Goal: Task Accomplishment & Management: Use online tool/utility

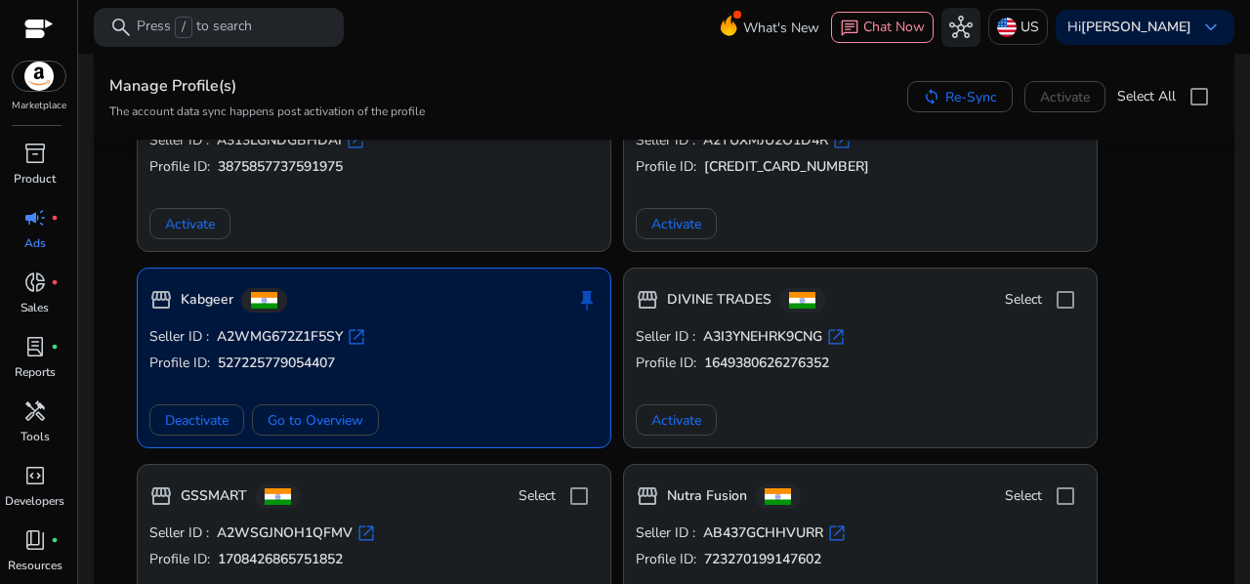
scroll to position [512, 0]
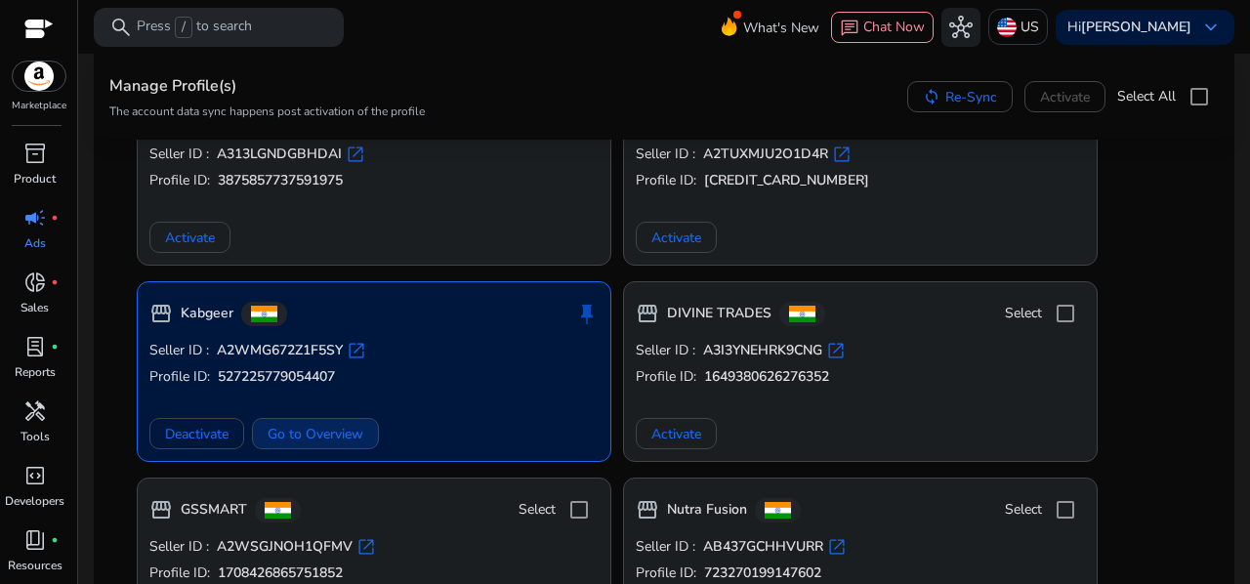
click at [331, 428] on span "Go to Overview" at bounding box center [316, 434] width 96 height 21
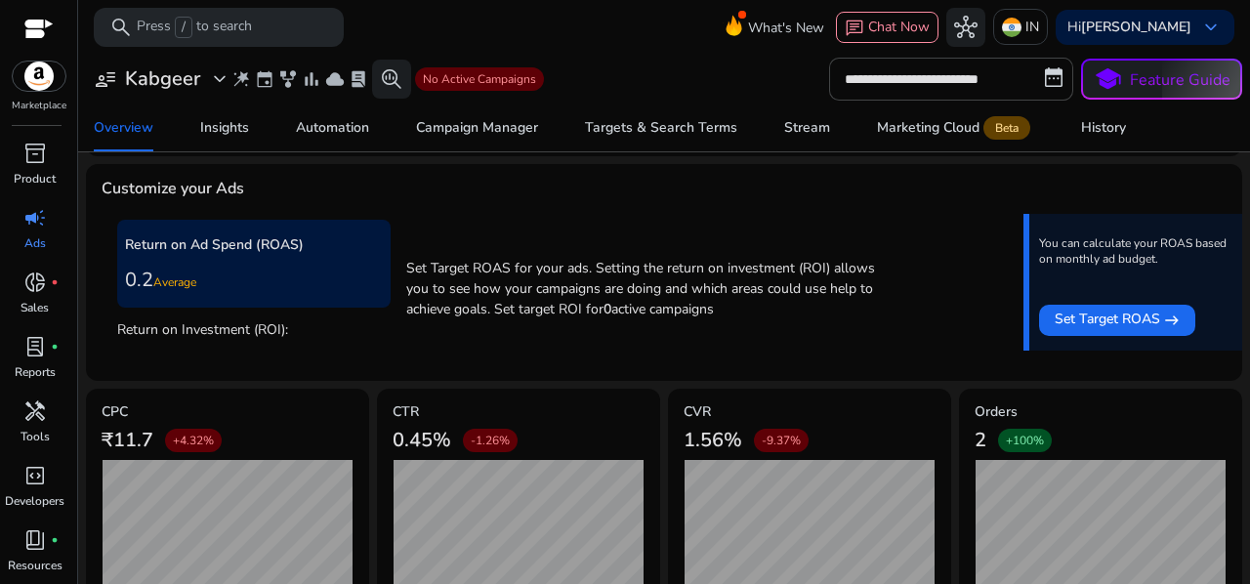
scroll to position [652, 0]
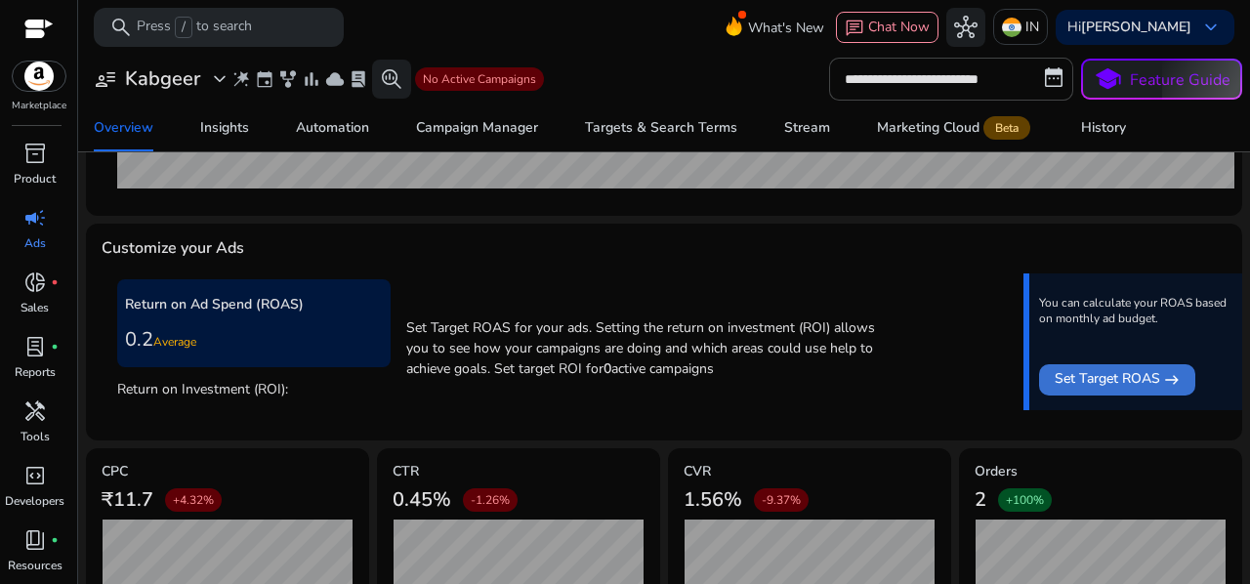
click at [1154, 369] on div "Set Target [GEOGRAPHIC_DATA]" at bounding box center [1116, 379] width 125 height 23
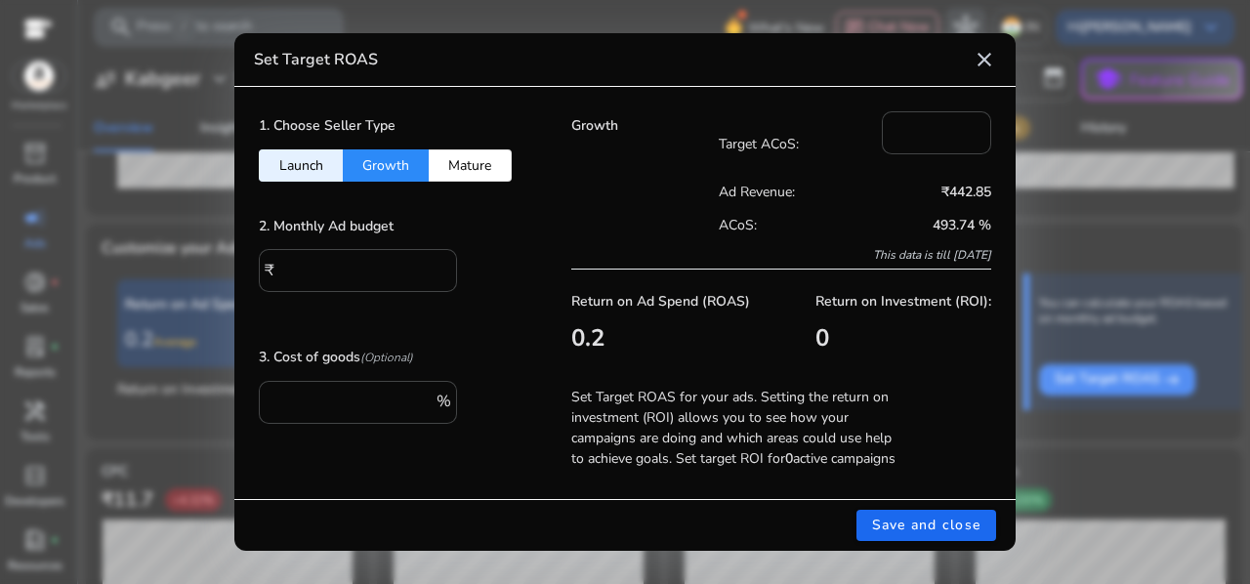
click at [324, 151] on button "Launch" at bounding box center [301, 165] width 84 height 32
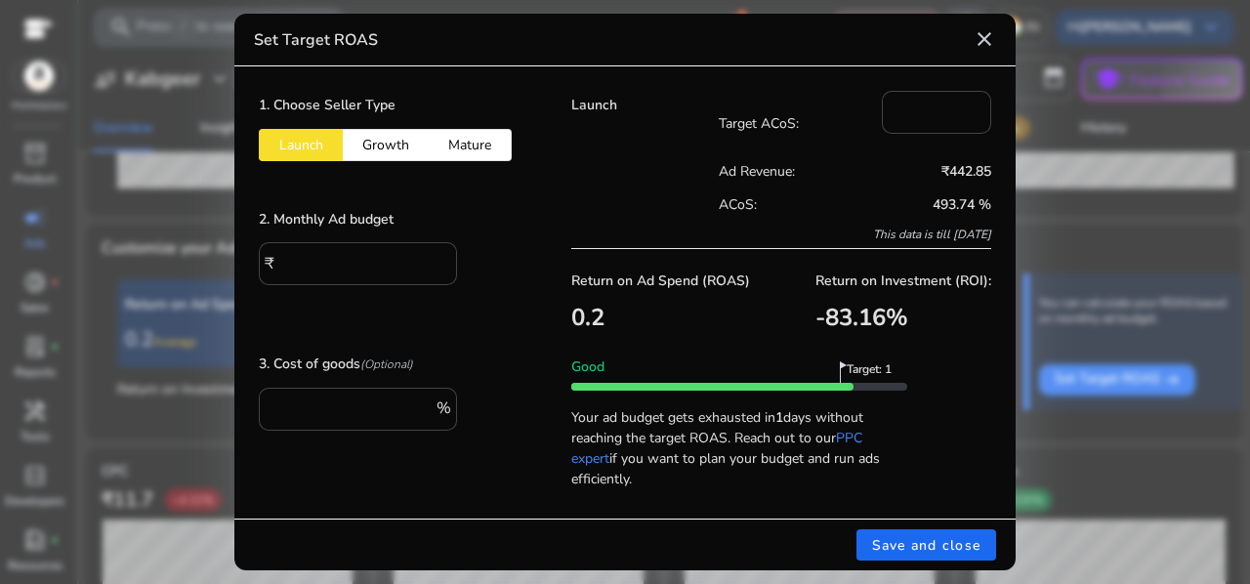
click at [385, 147] on button "Growth" at bounding box center [386, 145] width 86 height 32
type input "*"
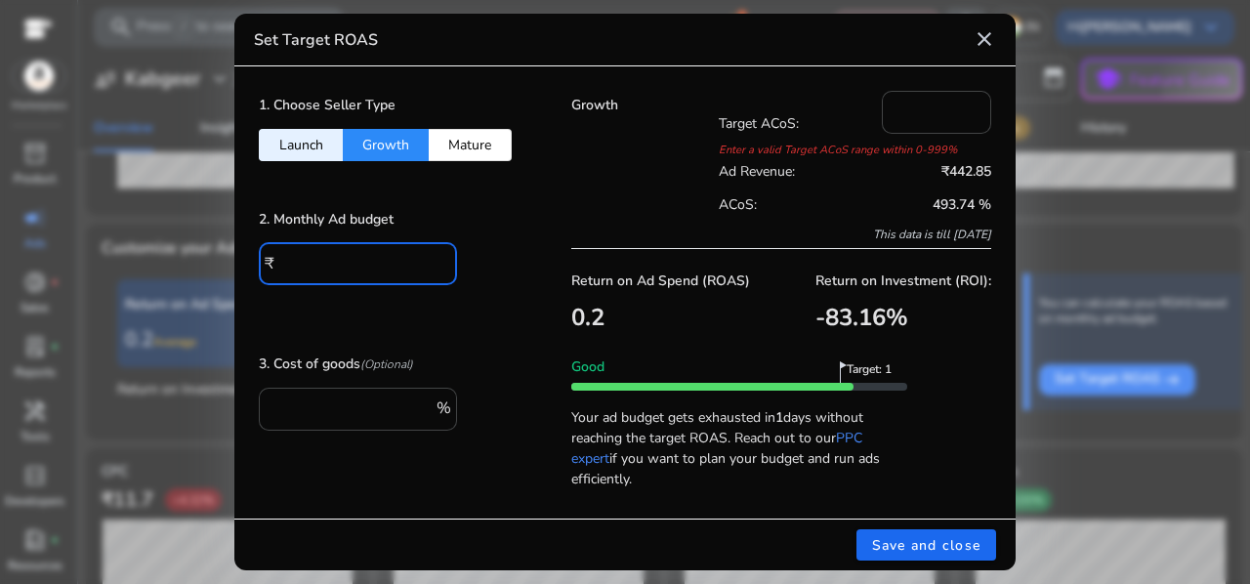
click at [342, 261] on input "*" at bounding box center [360, 261] width 161 height 21
type input "****"
click at [478, 152] on button "Mature" at bounding box center [470, 145] width 83 height 32
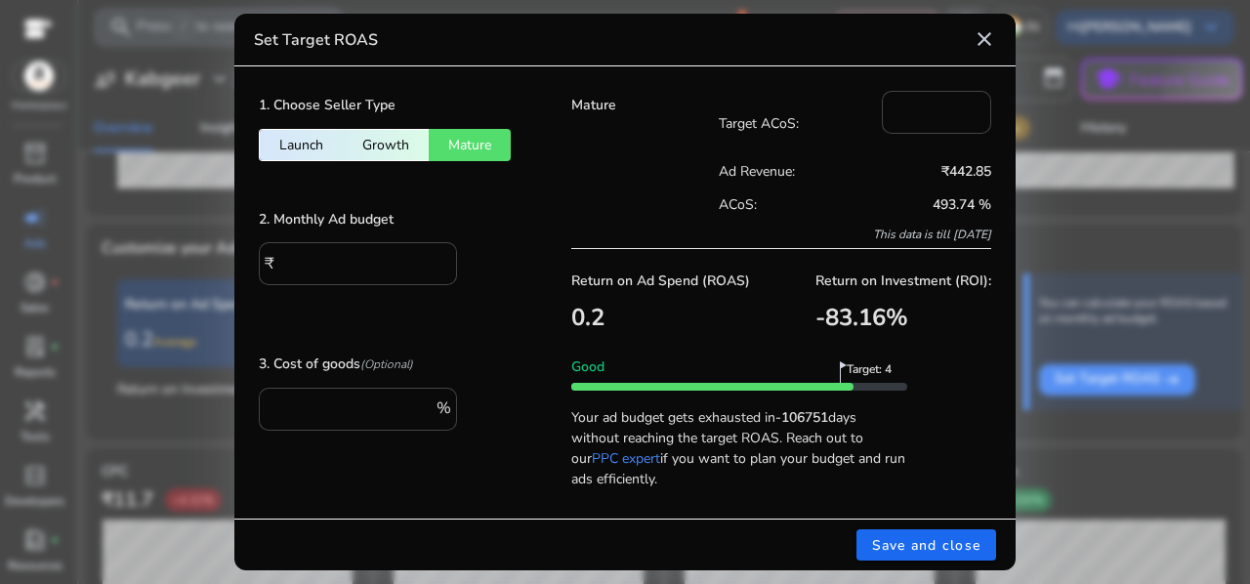
click at [391, 140] on button "Growth" at bounding box center [386, 145] width 86 height 32
type input "*"
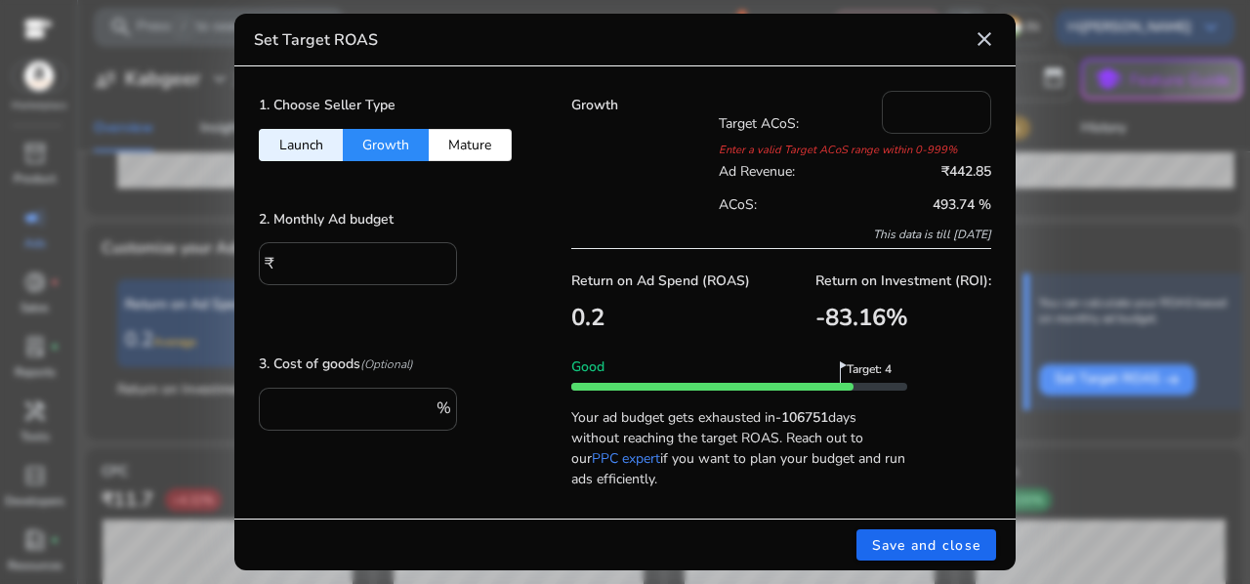
click at [918, 110] on input "*" at bounding box center [936, 110] width 78 height 21
click at [648, 157] on div "Growth" at bounding box center [644, 169] width 147 height 157
click at [460, 142] on button "Mature" at bounding box center [470, 145] width 83 height 32
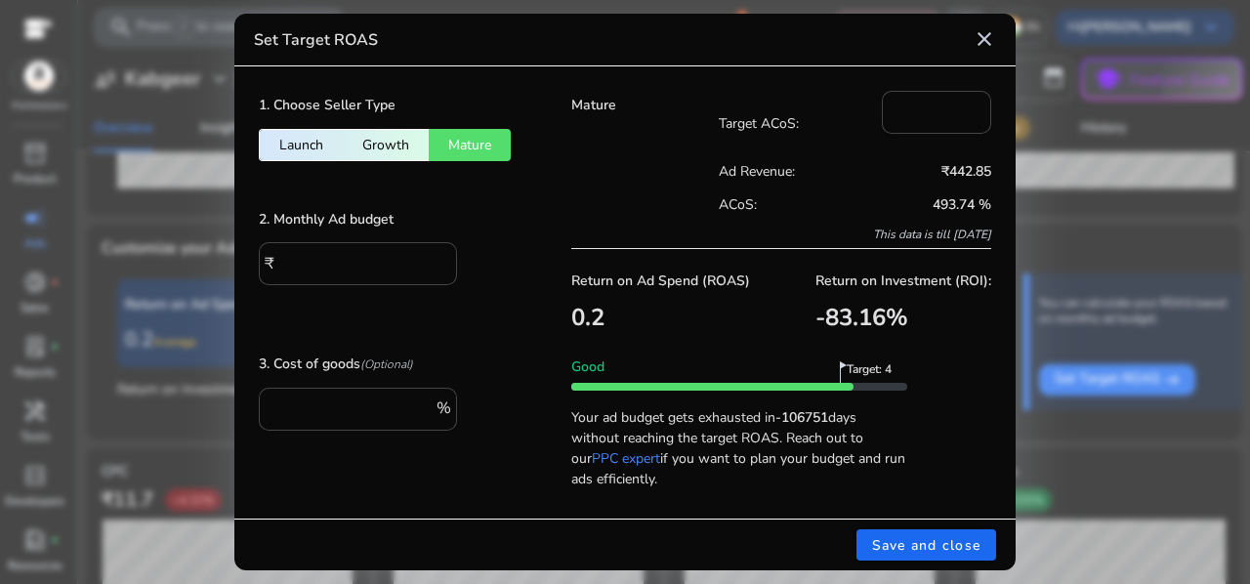
click at [384, 140] on button "Growth" at bounding box center [386, 145] width 86 height 32
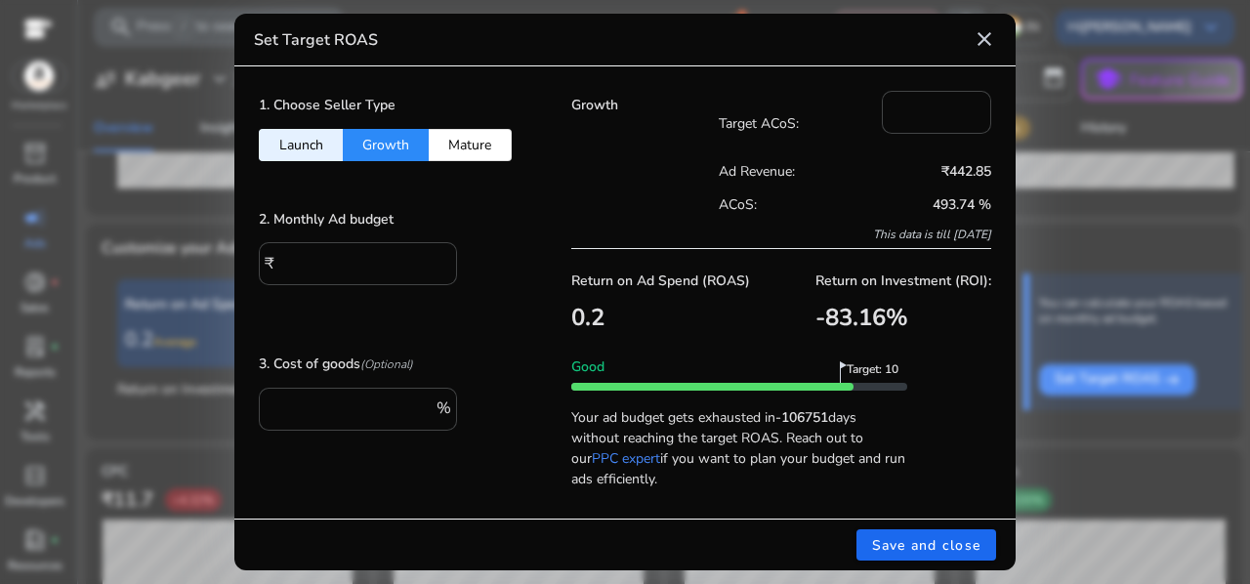
click at [473, 144] on button "Mature" at bounding box center [470, 145] width 83 height 32
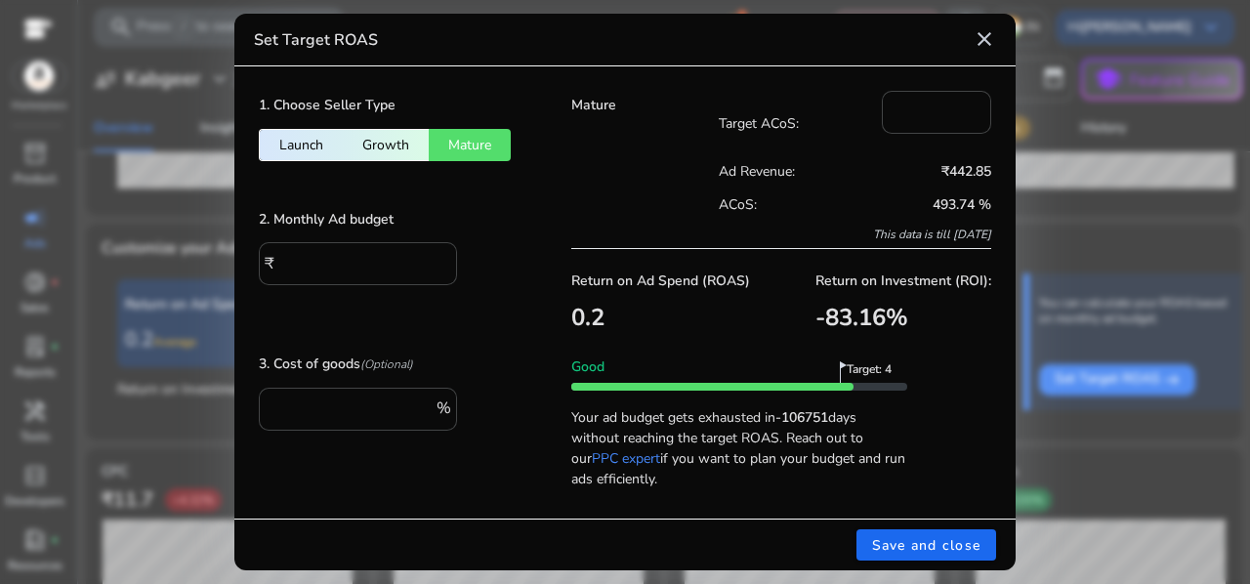
click at [397, 141] on button "Growth" at bounding box center [386, 145] width 86 height 32
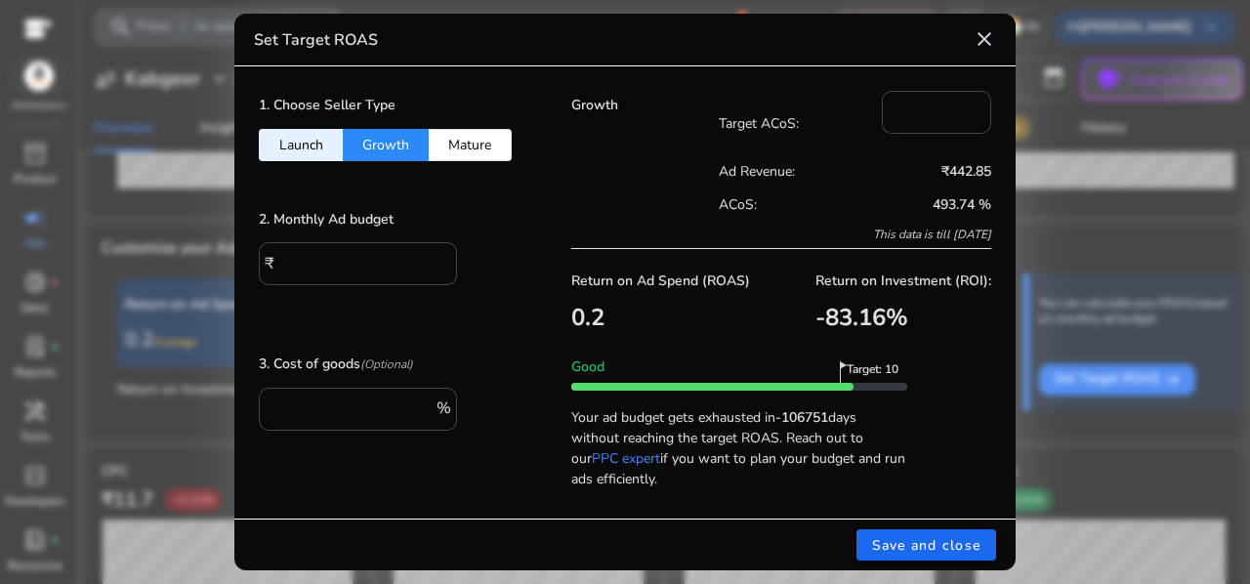
click at [319, 146] on button "Launch" at bounding box center [301, 145] width 84 height 32
click at [396, 138] on button "Growth" at bounding box center [386, 145] width 86 height 32
click at [301, 138] on button "Launch" at bounding box center [301, 145] width 84 height 32
click at [408, 133] on button "Growth" at bounding box center [386, 145] width 86 height 32
click at [916, 105] on input "**" at bounding box center [936, 110] width 78 height 21
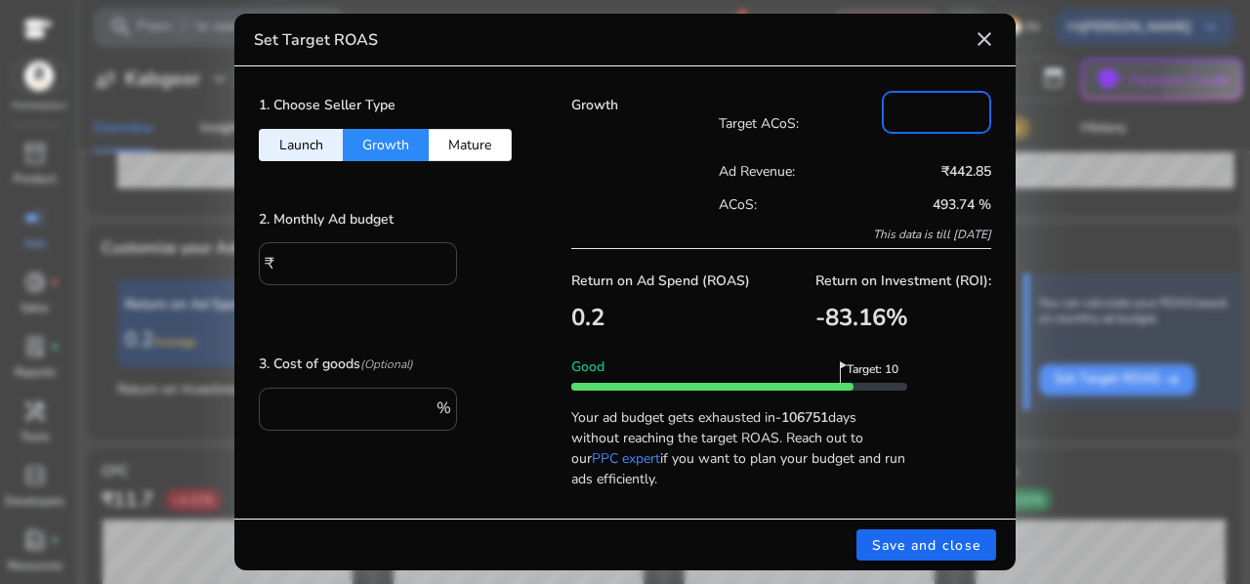
type input "*"
type input "**"
click at [665, 100] on h5 "Growth" at bounding box center [644, 106] width 147 height 17
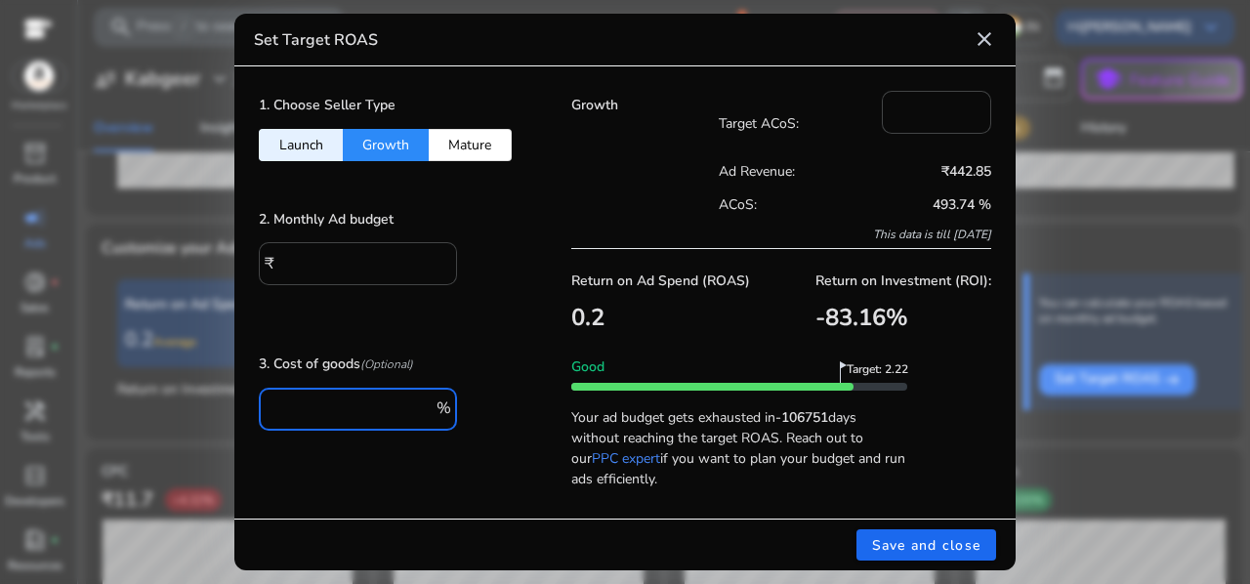
click at [338, 409] on input "***" at bounding box center [352, 406] width 156 height 21
type input "*"
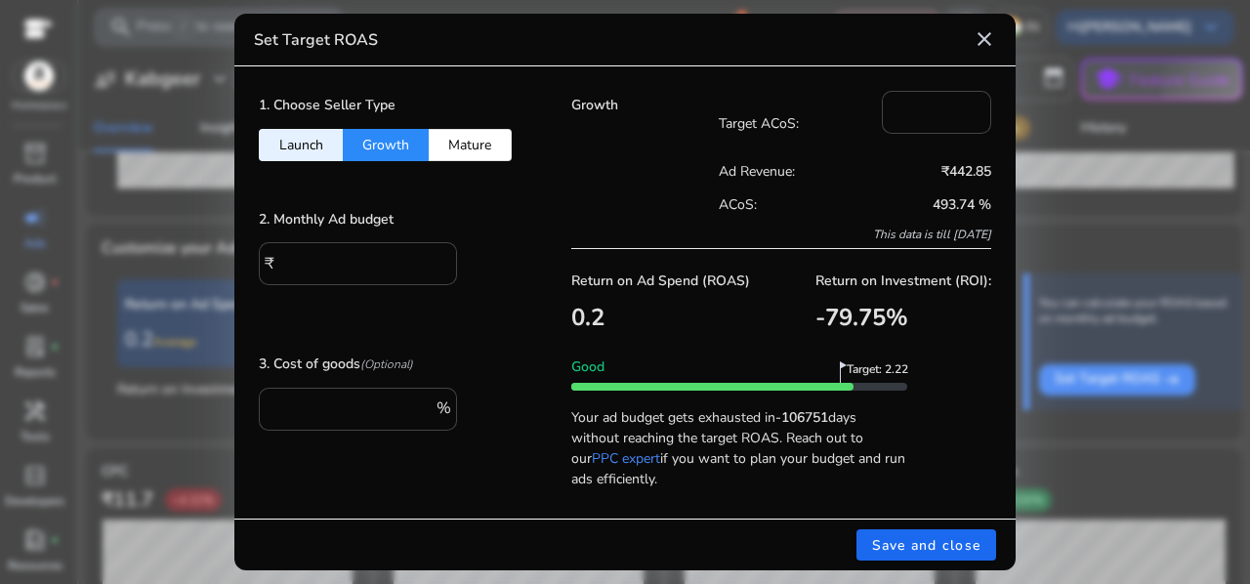
click at [978, 34] on mat-icon "close" at bounding box center [983, 38] width 23 height 23
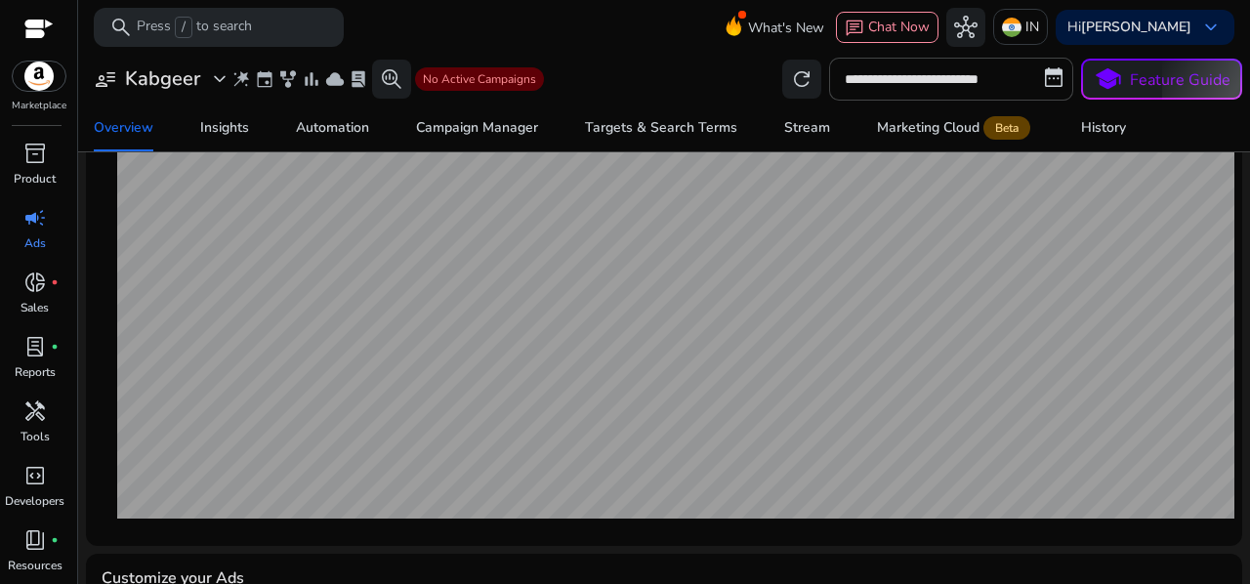
scroll to position [310, 0]
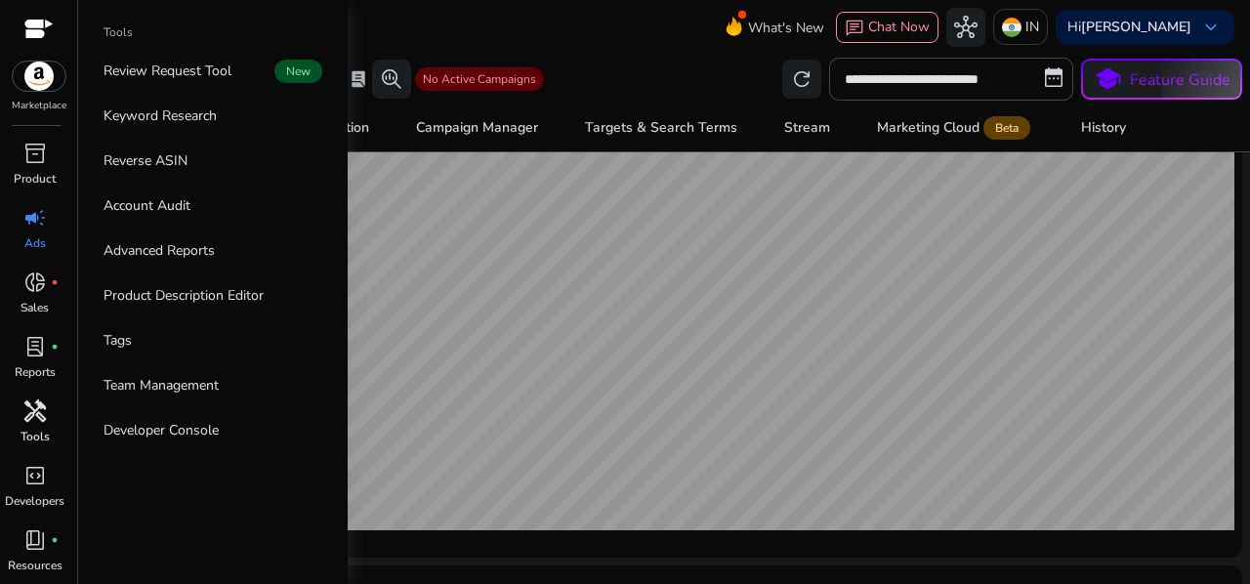
click at [11, 429] on link "handyman Tools" at bounding box center [34, 427] width 69 height 64
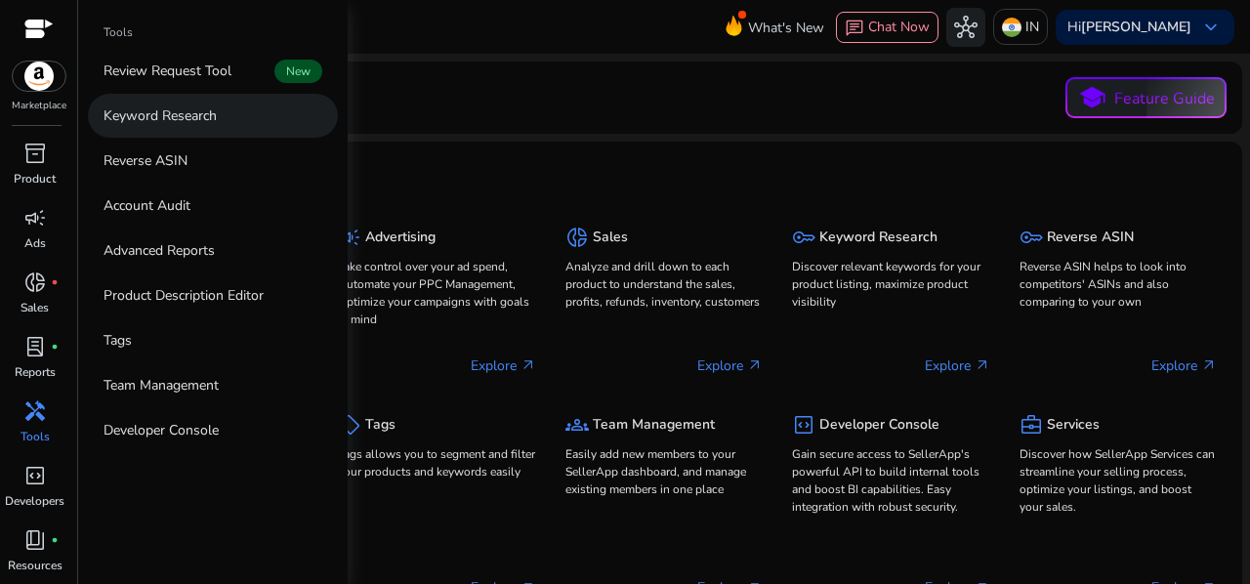
click at [174, 110] on p "Keyword Research" at bounding box center [159, 115] width 113 height 21
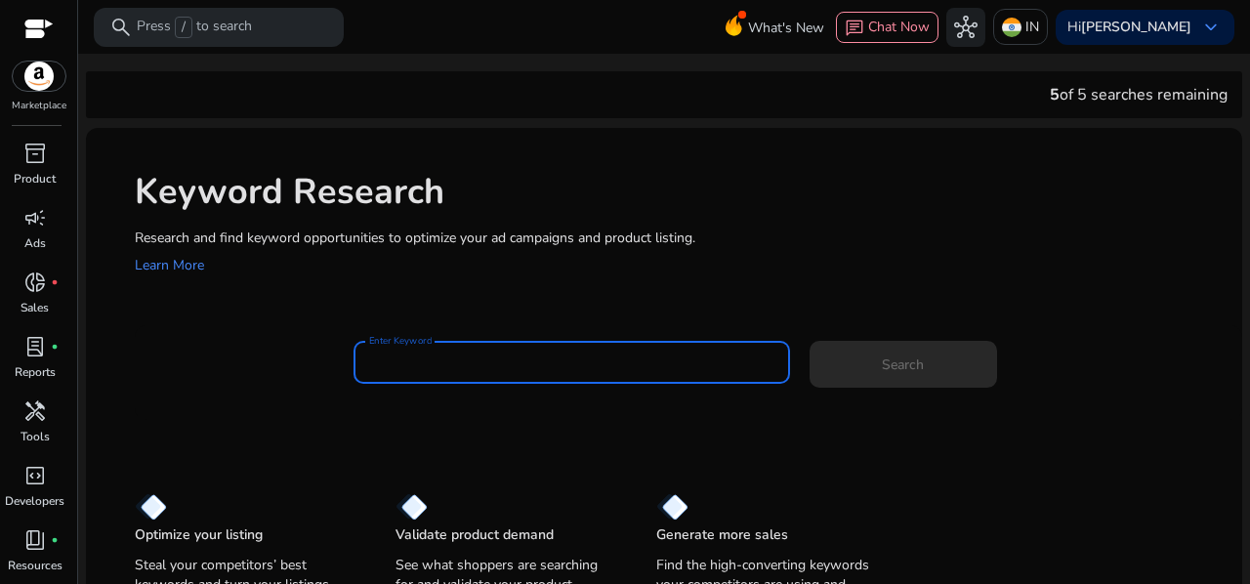
click at [553, 360] on input "Enter Keyword" at bounding box center [571, 361] width 405 height 21
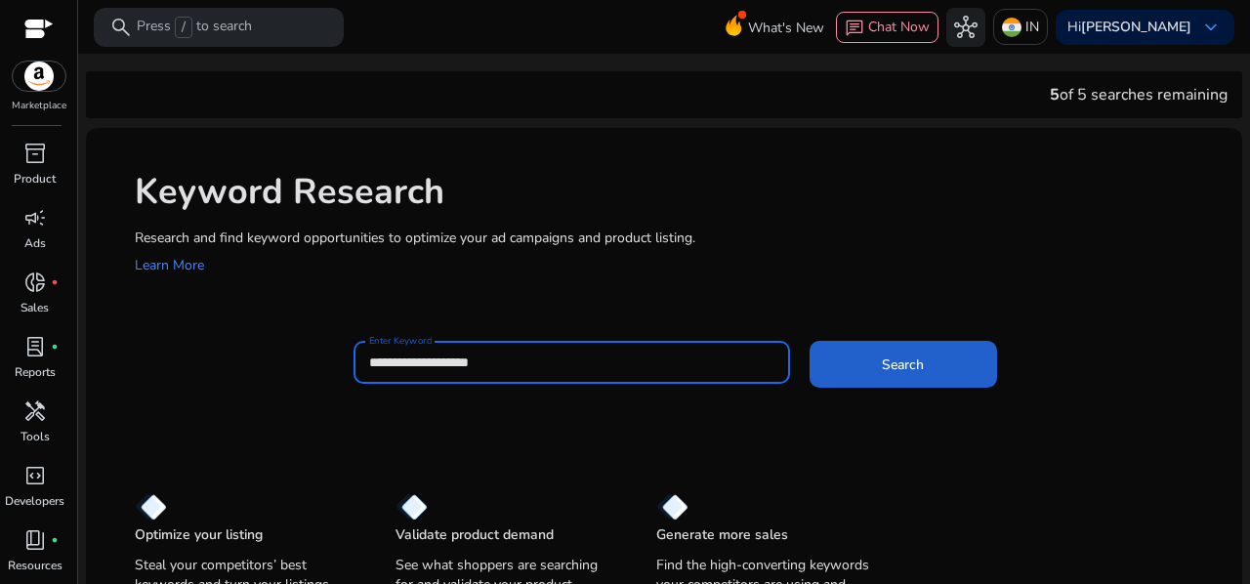
type input "**********"
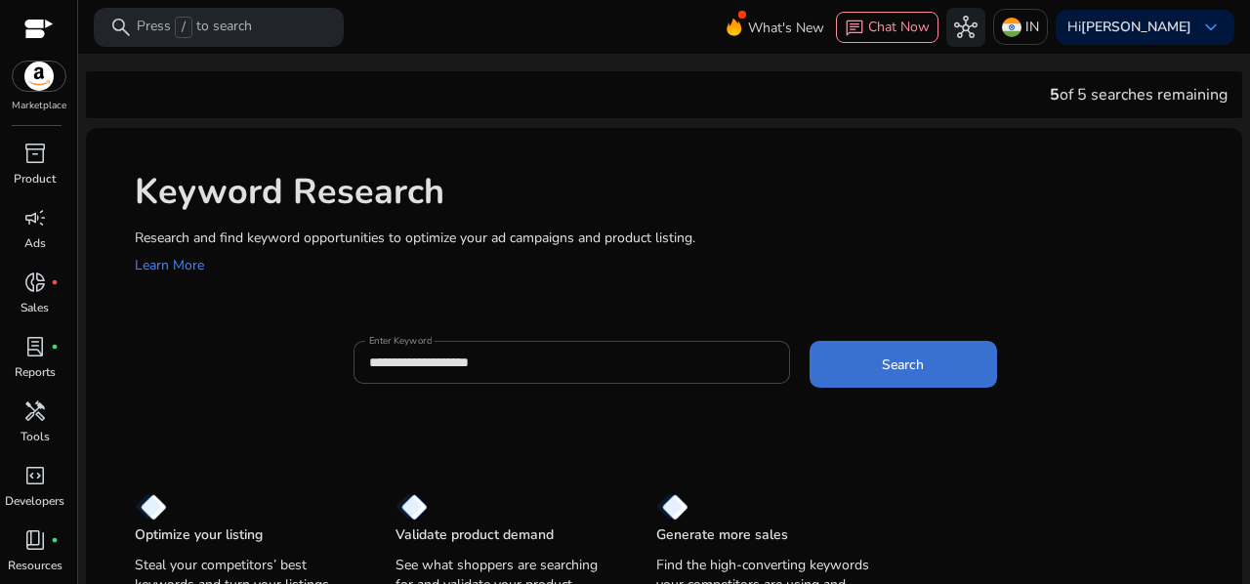
click at [874, 343] on span at bounding box center [902, 364] width 187 height 47
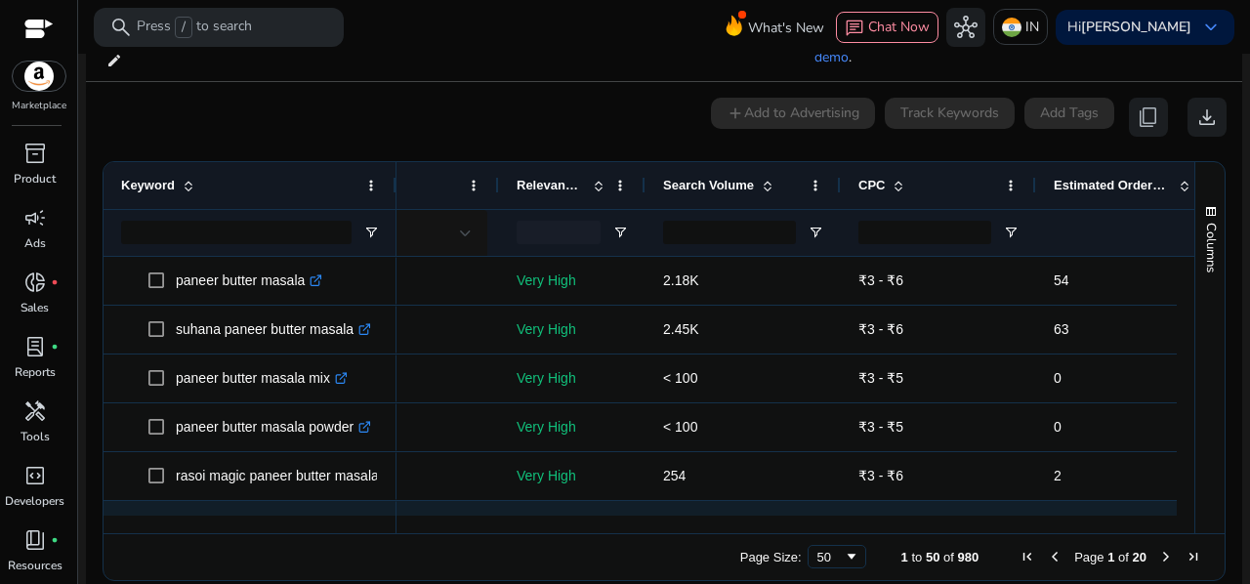
scroll to position [0, 375]
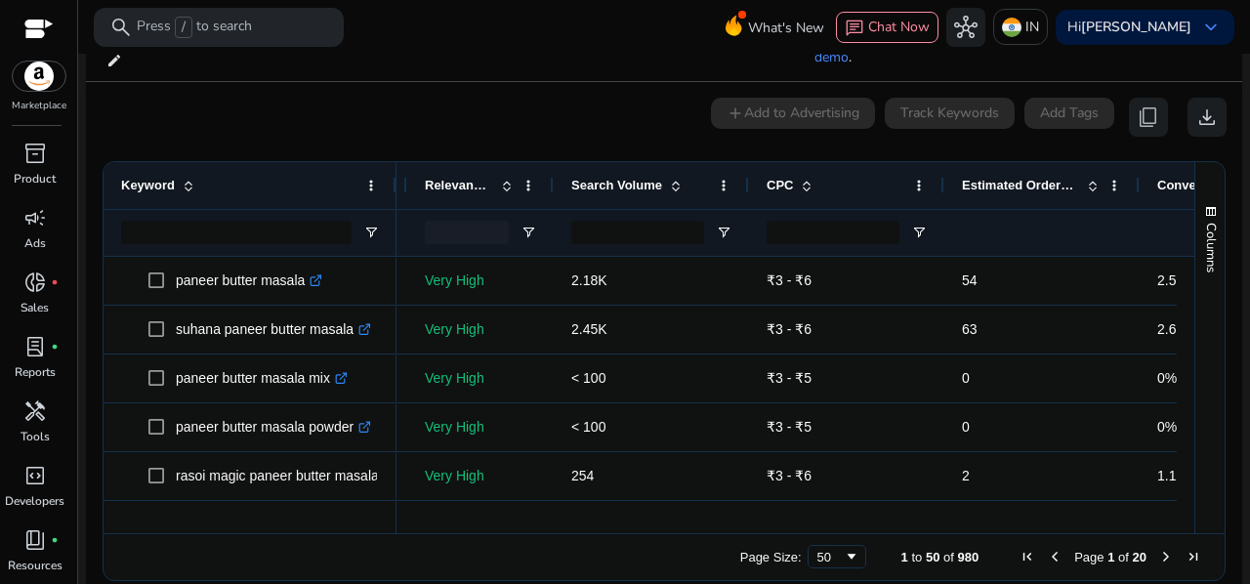
drag, startPoint x: 865, startPoint y: 501, endPoint x: 946, endPoint y: 493, distance: 81.4
click at [946, 493] on div "Keyword Match Type Relevance Score CPC" at bounding box center [648, 347] width 1091 height 371
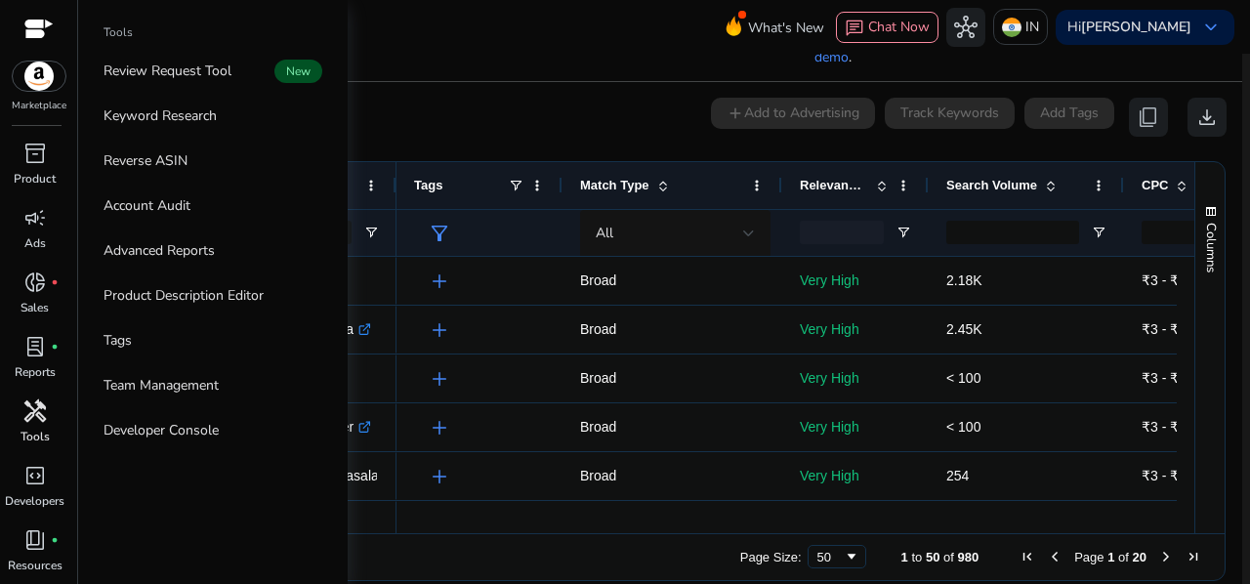
click at [46, 422] on span "handyman" at bounding box center [34, 410] width 23 height 23
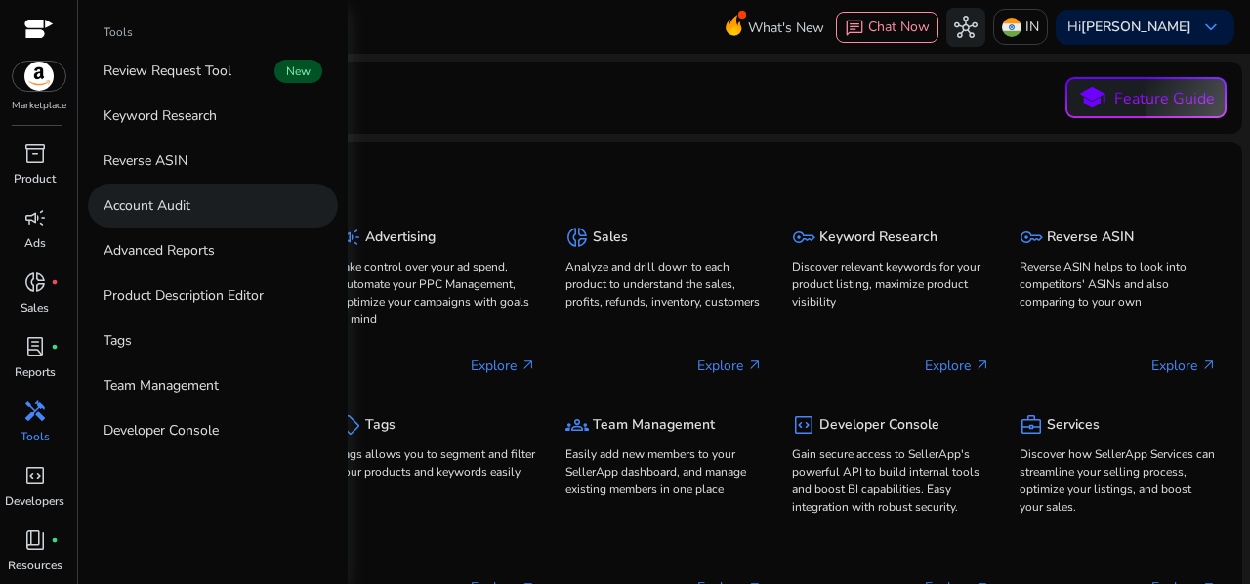
click at [205, 202] on link "Account Audit" at bounding box center [213, 206] width 250 height 44
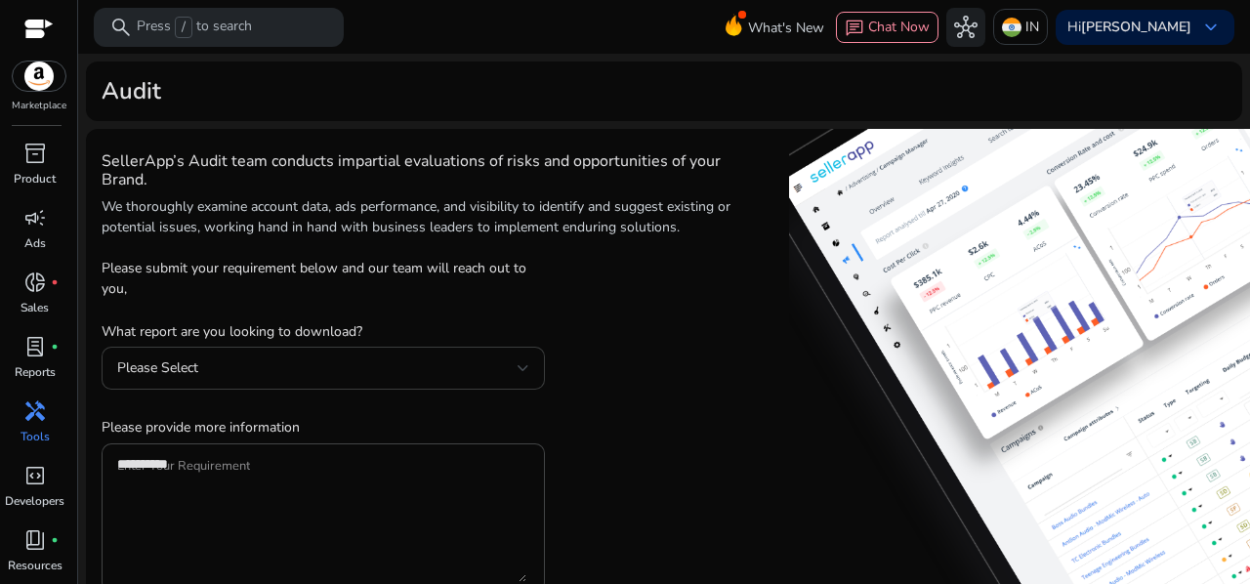
click at [531, 368] on div "Please Select" at bounding box center [323, 368] width 443 height 43
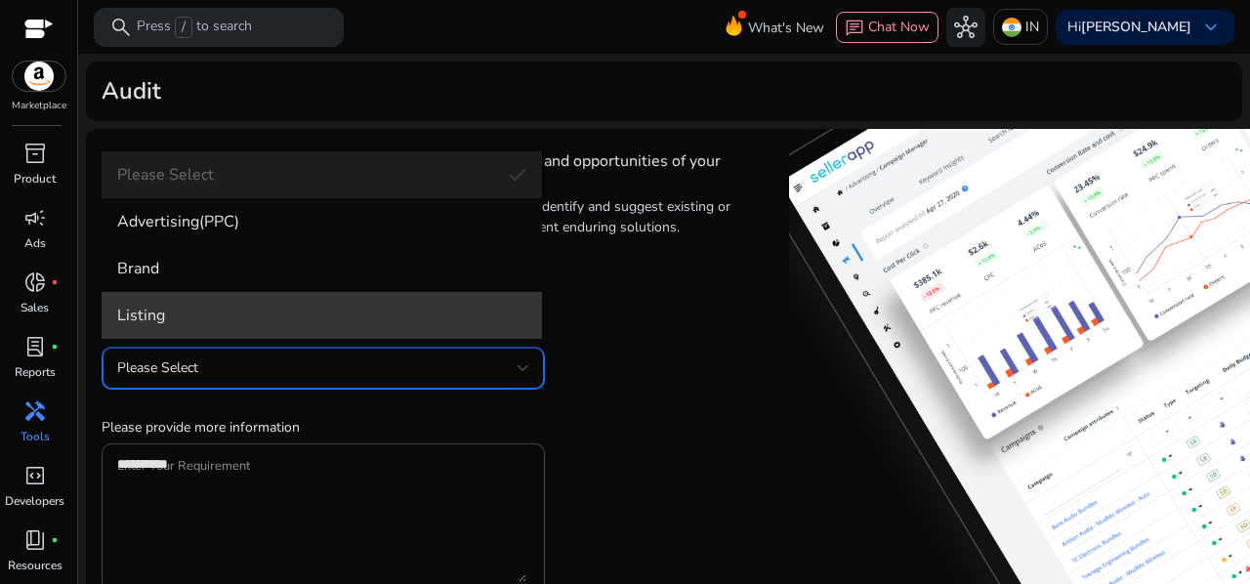
click at [197, 310] on span "Listing" at bounding box center [321, 315] width 409 height 21
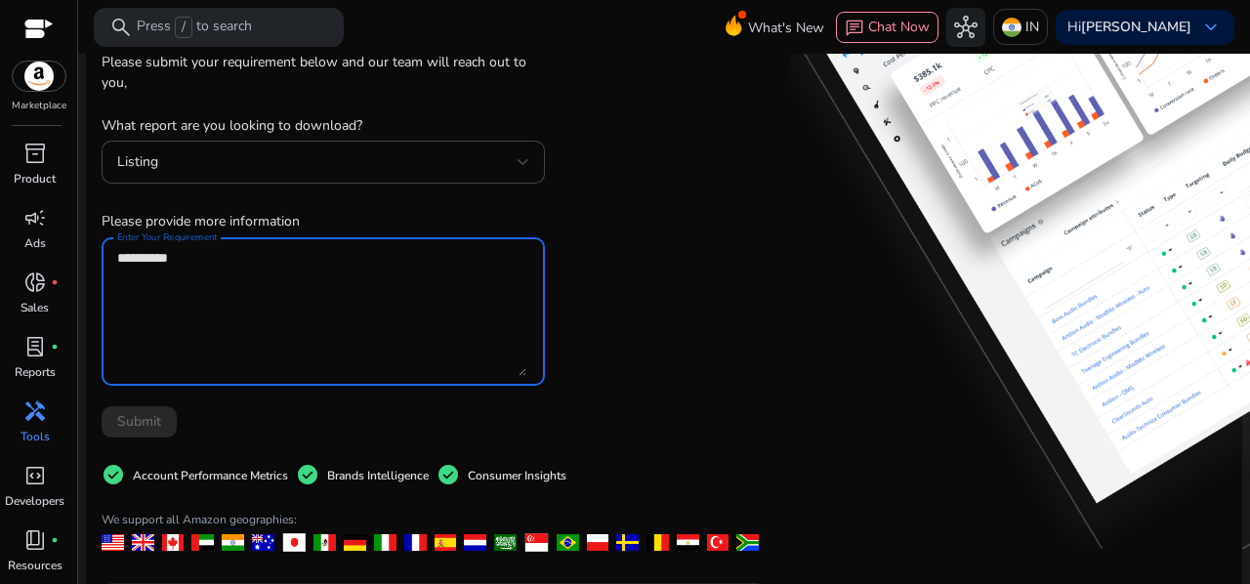
click at [322, 296] on textarea "Enter Your Requirement" at bounding box center [321, 311] width 409 height 129
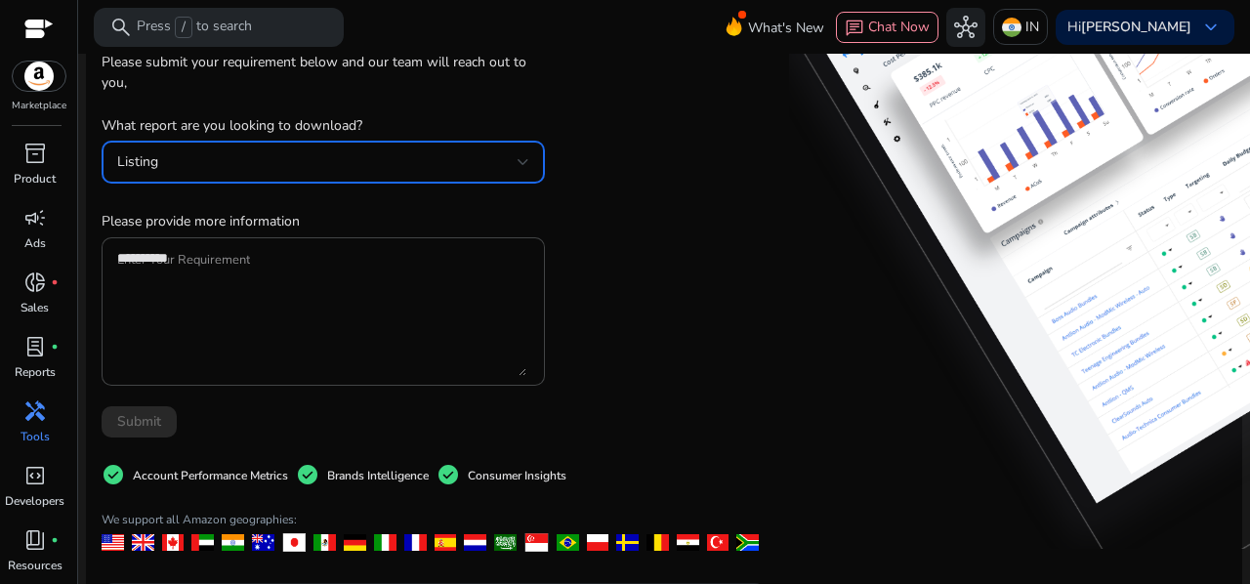
click at [343, 156] on div "Listing" at bounding box center [317, 161] width 400 height 21
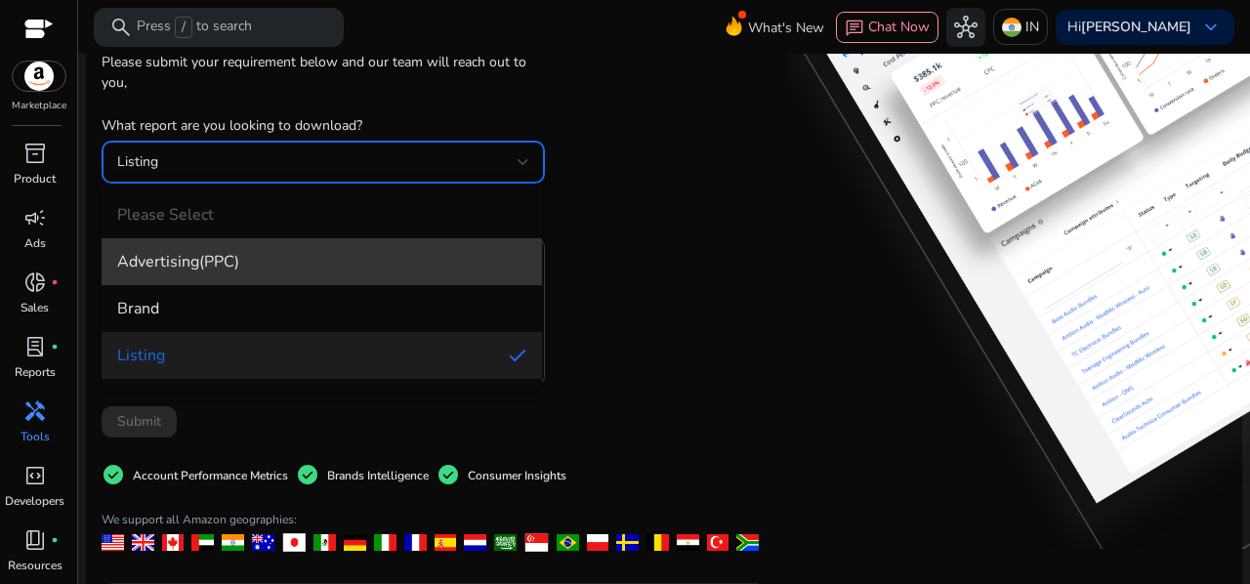
click at [238, 262] on span "Advertising(PPC)" at bounding box center [321, 261] width 409 height 21
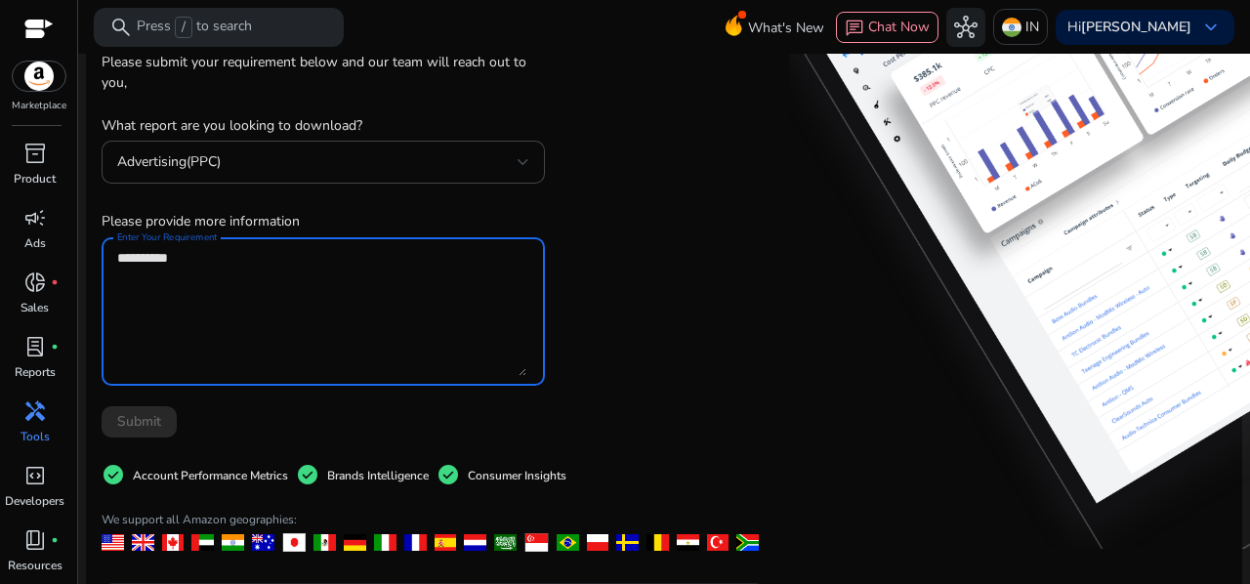
click at [314, 302] on textarea "Enter Your Requirement" at bounding box center [321, 311] width 409 height 129
paste textarea "**********"
type textarea "**********"
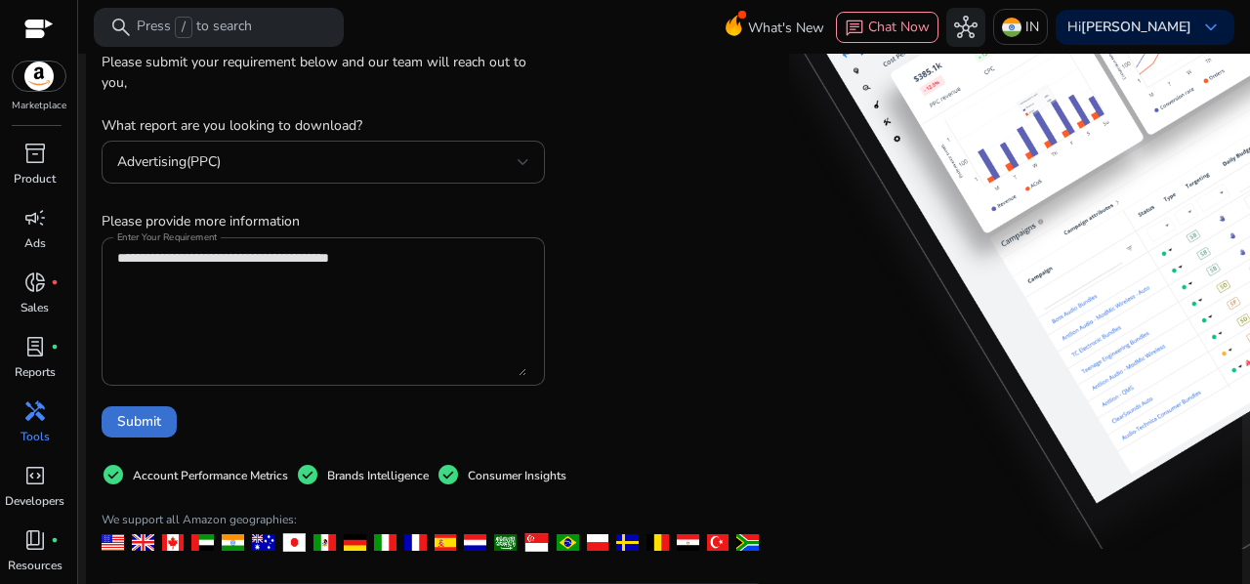
click at [162, 416] on span at bounding box center [139, 421] width 75 height 47
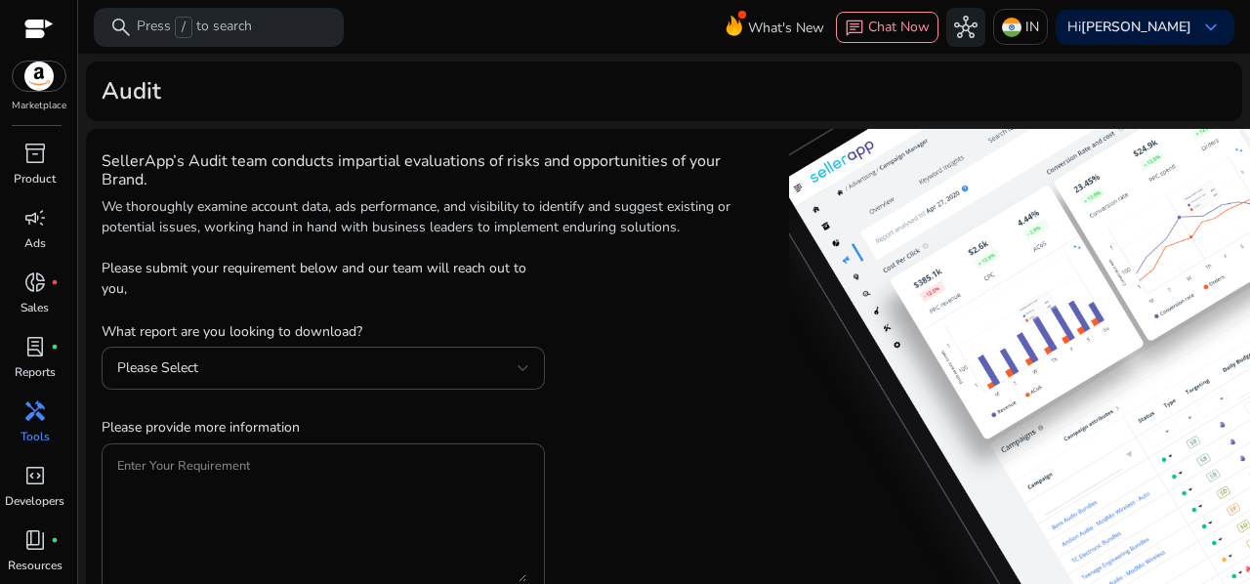
click at [33, 413] on span "handyman" at bounding box center [34, 410] width 23 height 23
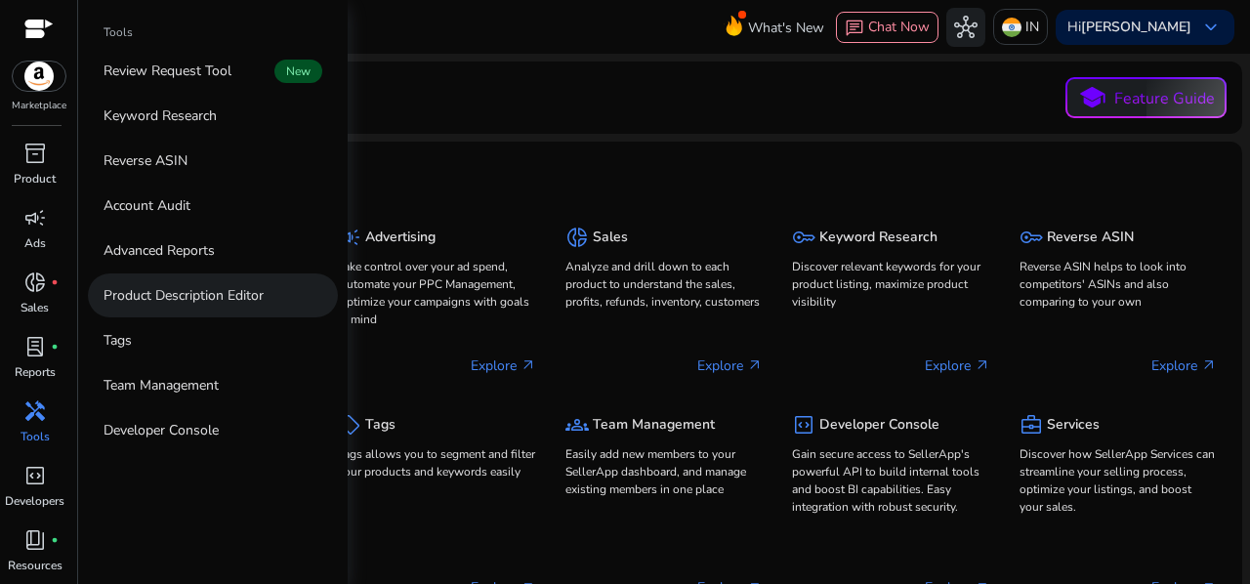
click at [249, 296] on p "Product Description Editor" at bounding box center [183, 295] width 160 height 21
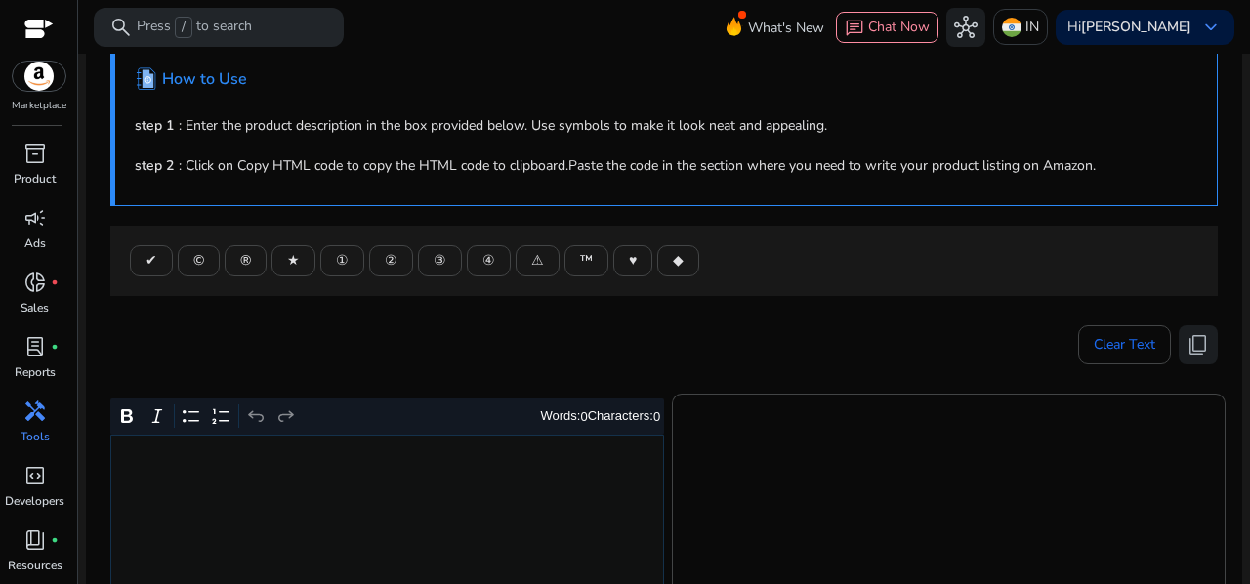
scroll to position [16, 0]
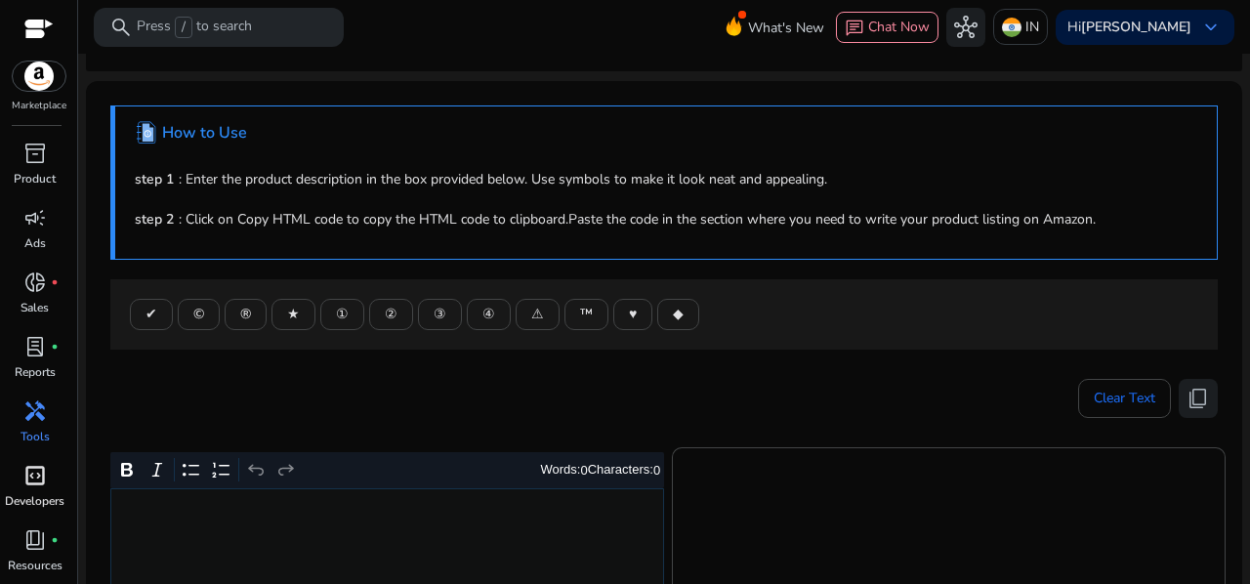
click at [31, 487] on span "code_blocks" at bounding box center [34, 475] width 23 height 23
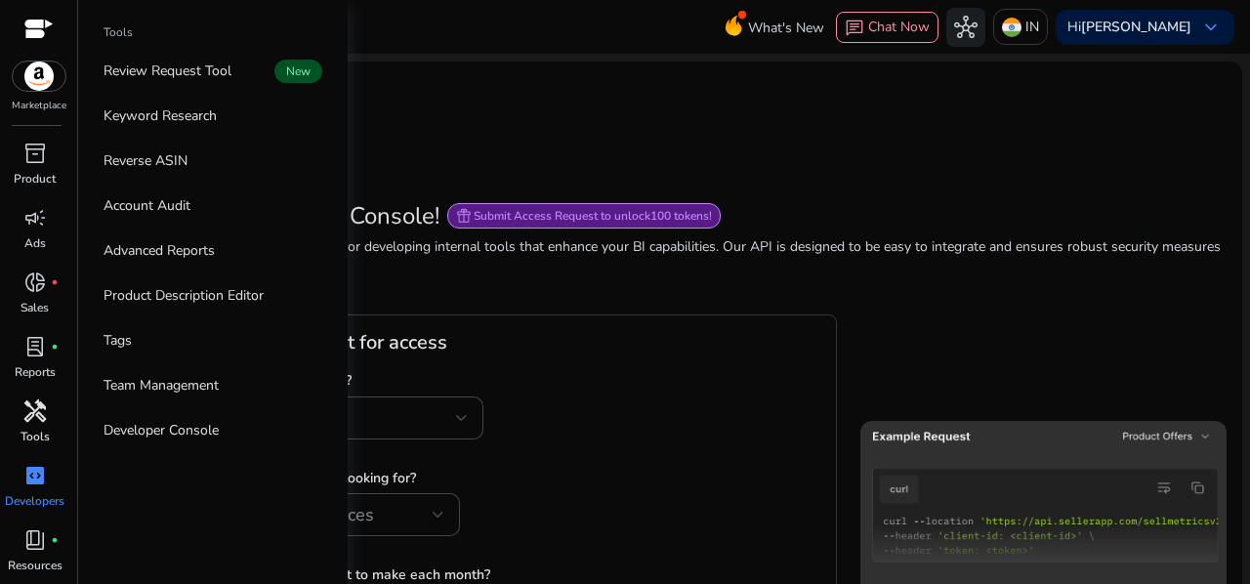
click at [23, 412] on span "handyman" at bounding box center [34, 410] width 23 height 23
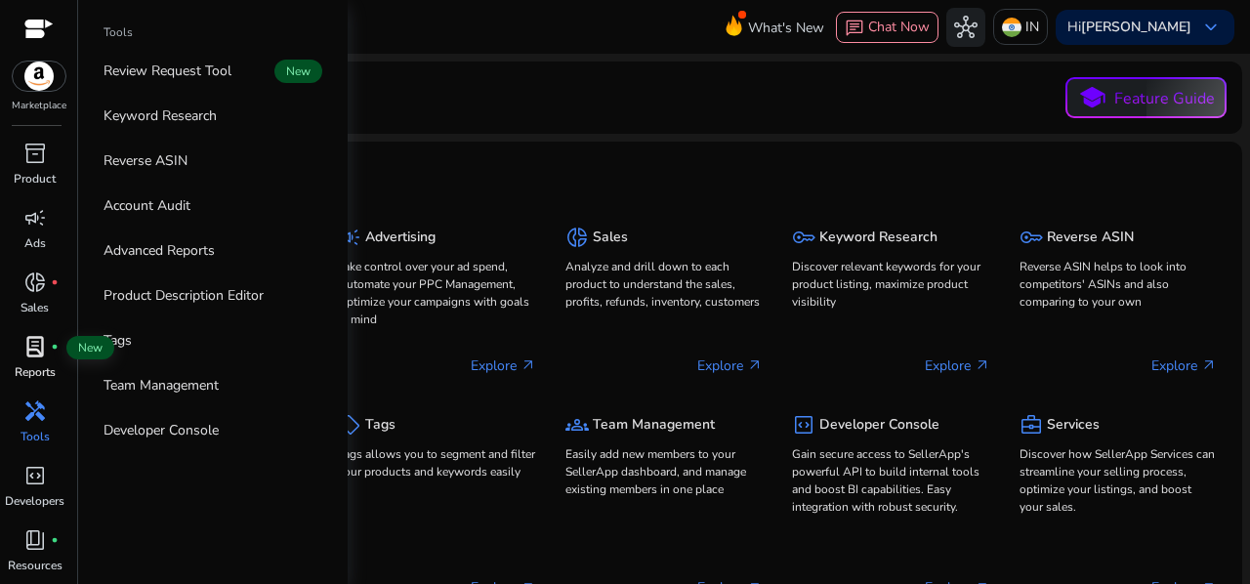
click at [27, 353] on span "lab_profile" at bounding box center [34, 346] width 23 height 23
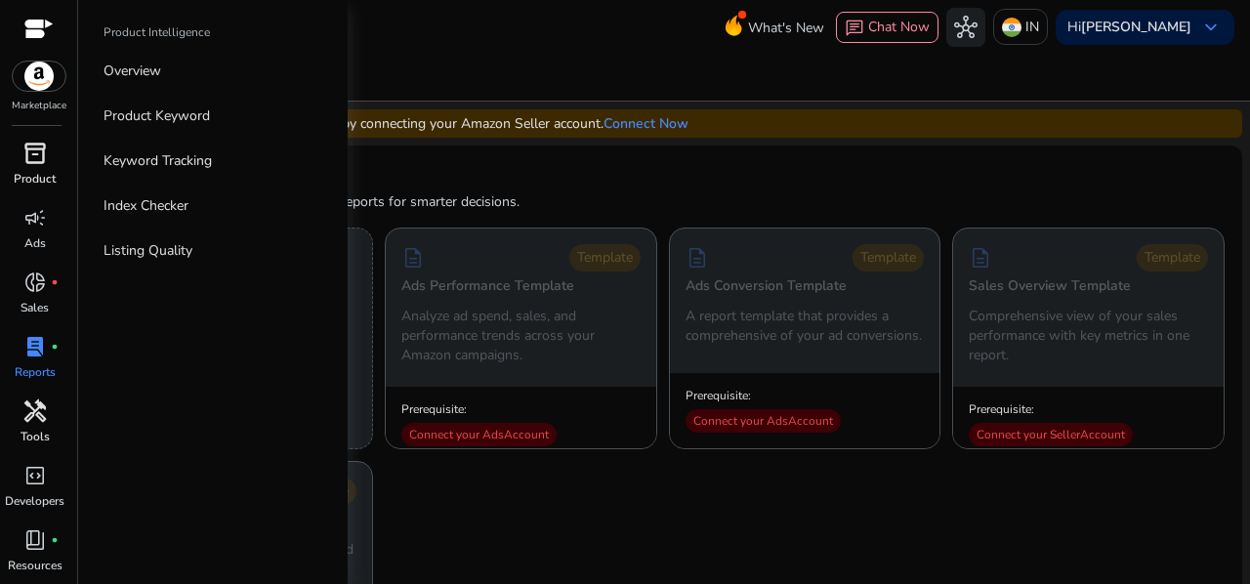
click at [31, 165] on span "inventory_2" at bounding box center [34, 153] width 23 height 23
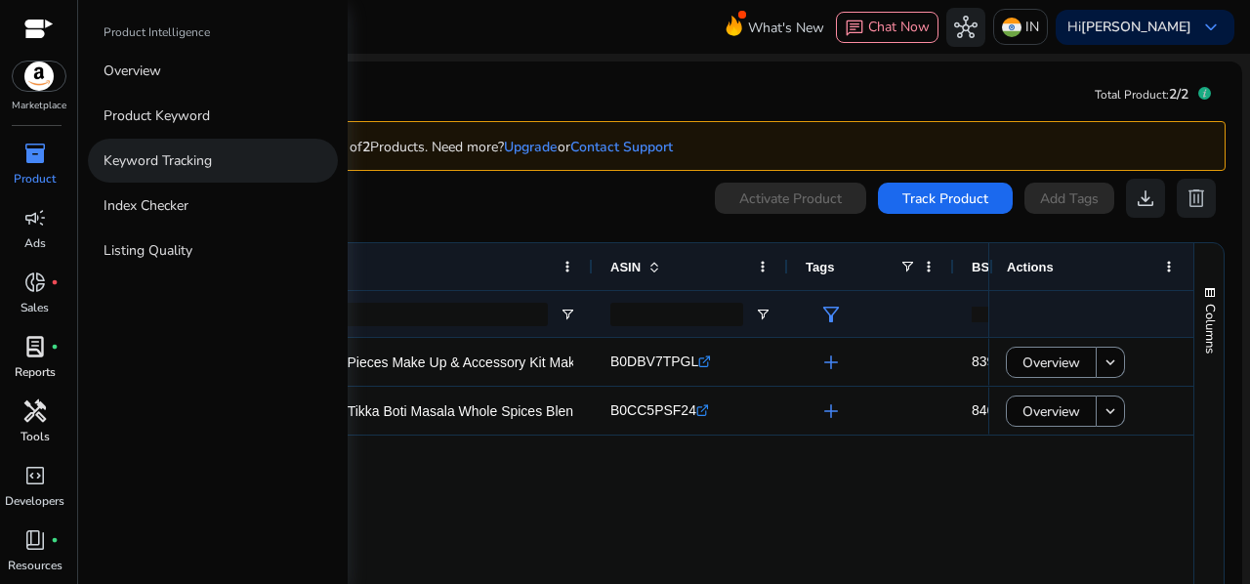
click at [209, 161] on p "Keyword Tracking" at bounding box center [157, 160] width 108 height 21
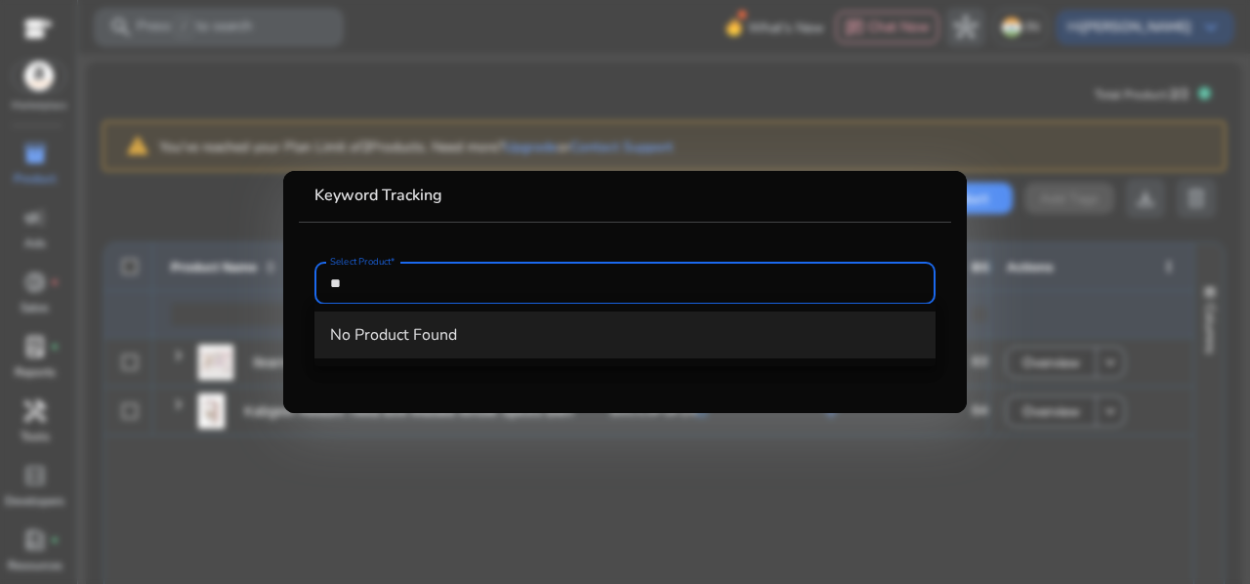
type input "*"
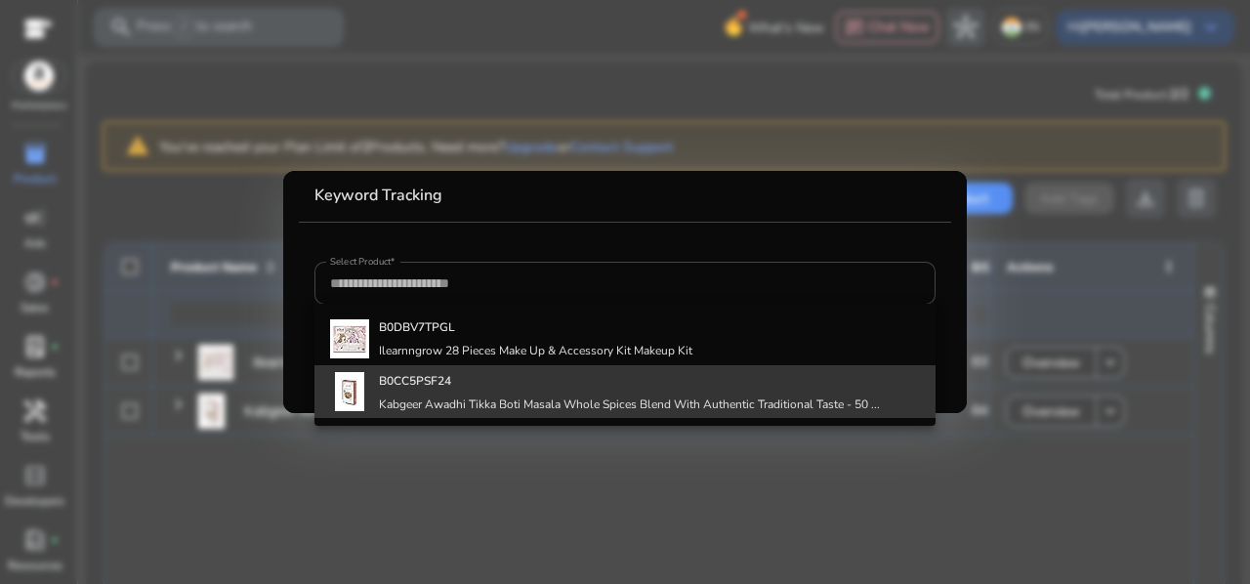
click at [406, 388] on b "B0CC5PSF24" at bounding box center [415, 381] width 72 height 16
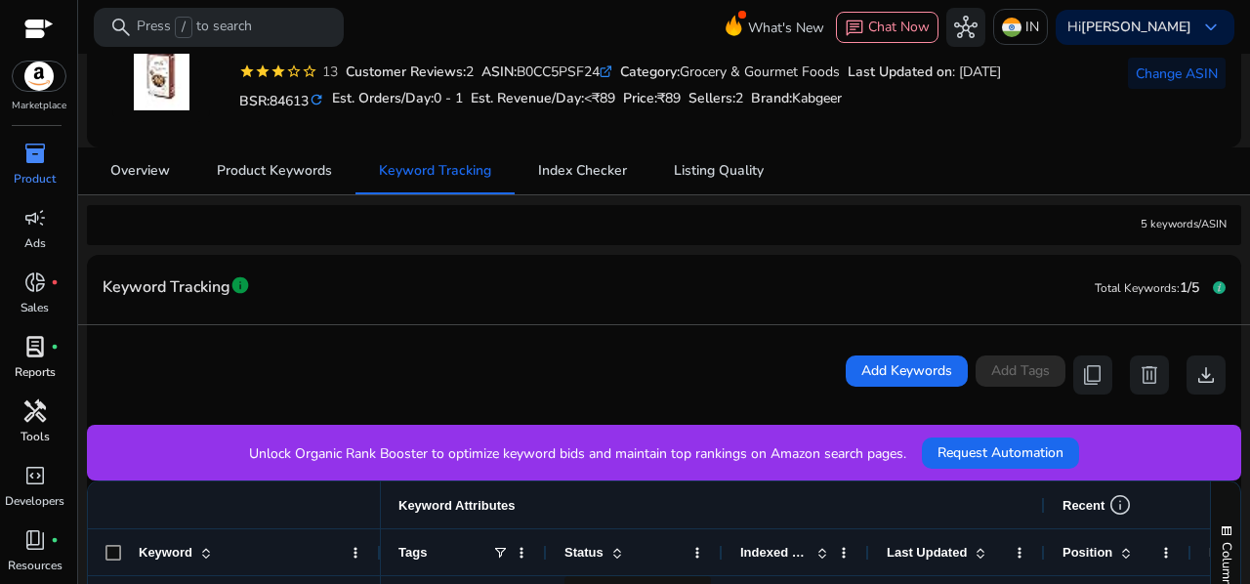
scroll to position [115, 0]
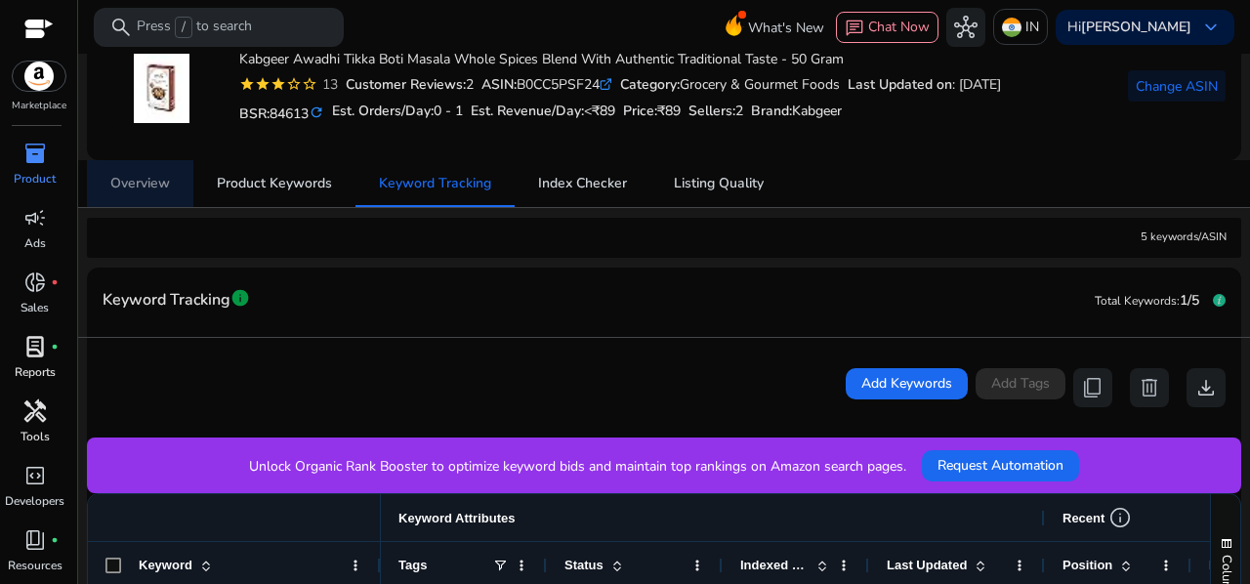
click at [134, 185] on span "Overview" at bounding box center [140, 184] width 60 height 14
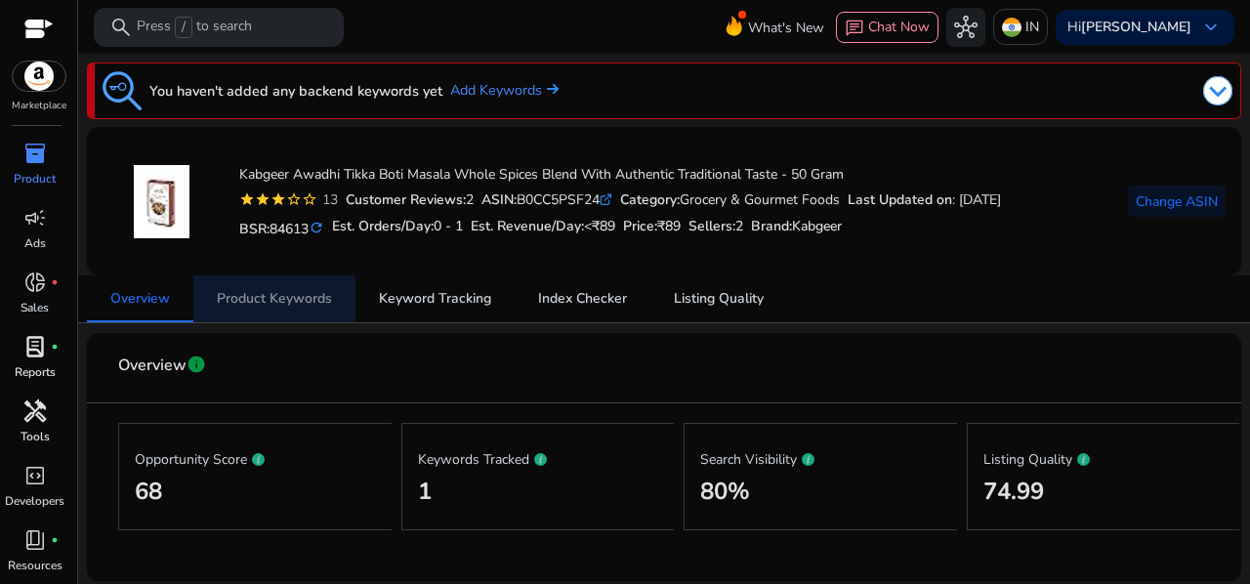
click at [318, 301] on span "Product Keywords" at bounding box center [274, 299] width 115 height 14
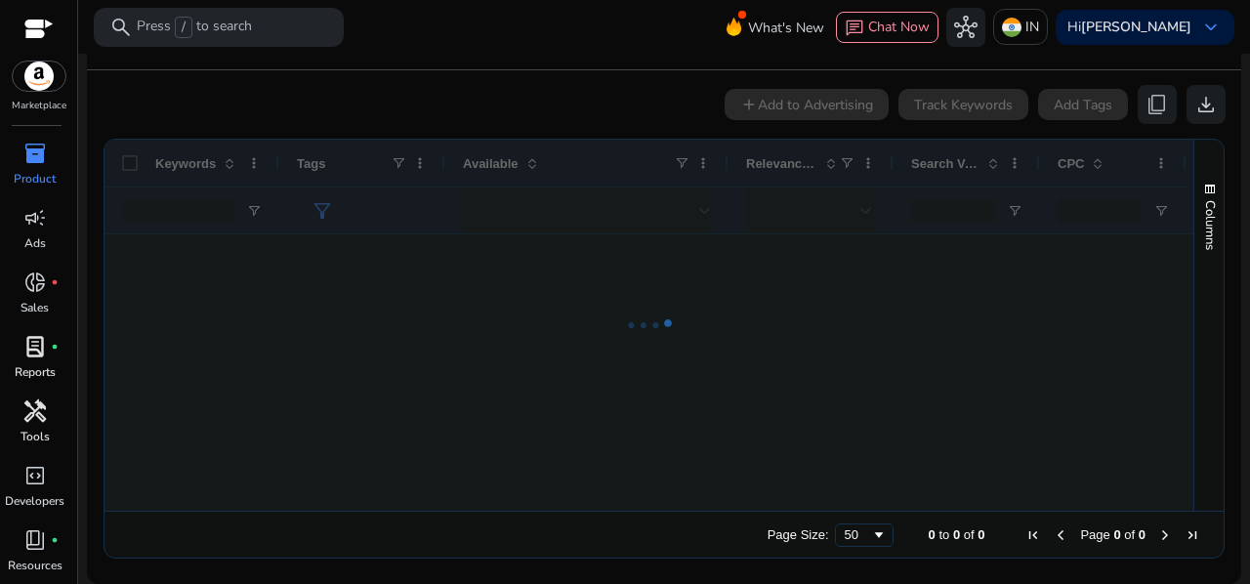
scroll to position [106, 0]
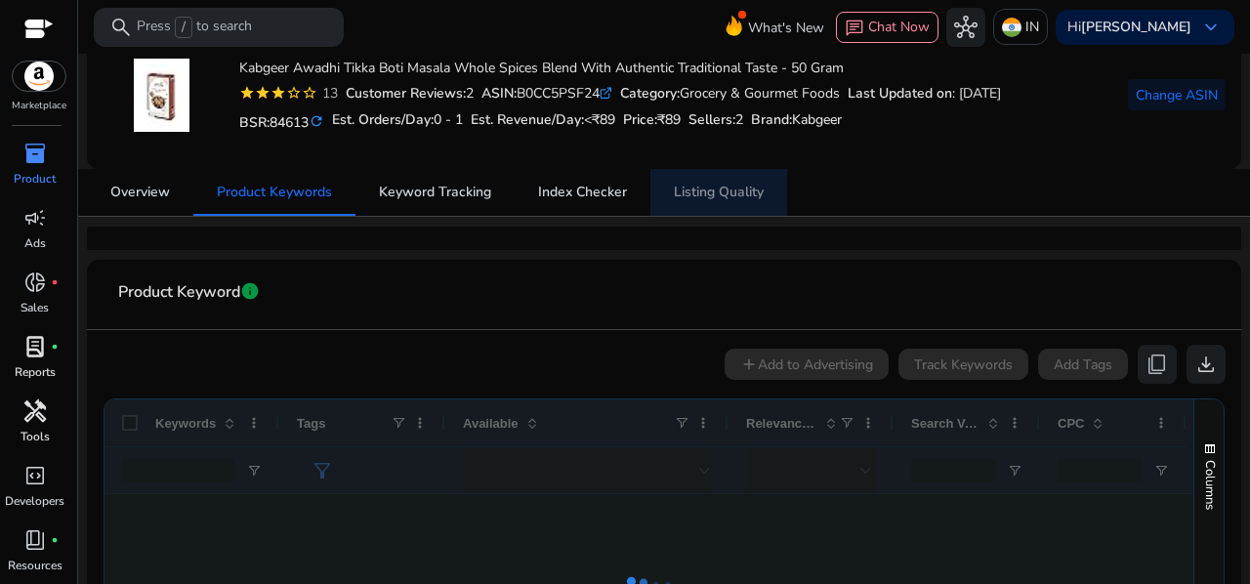
click at [708, 179] on span "Listing Quality" at bounding box center [719, 192] width 90 height 47
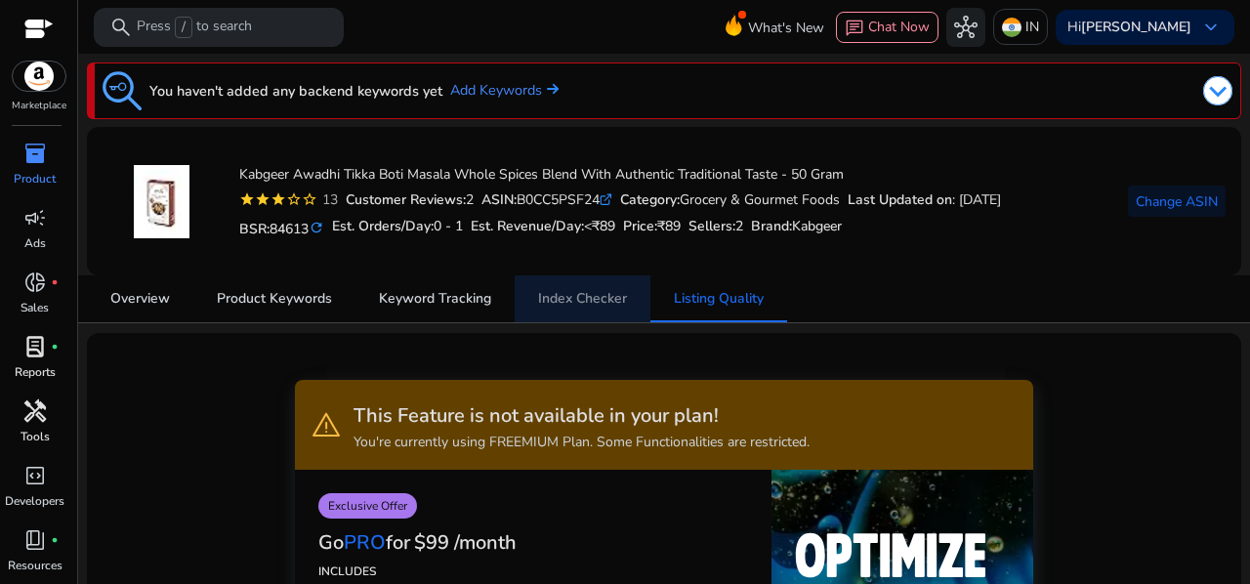
click at [613, 308] on span "Index Checker" at bounding box center [582, 298] width 89 height 47
click at [587, 304] on span "Index Checker" at bounding box center [582, 299] width 89 height 14
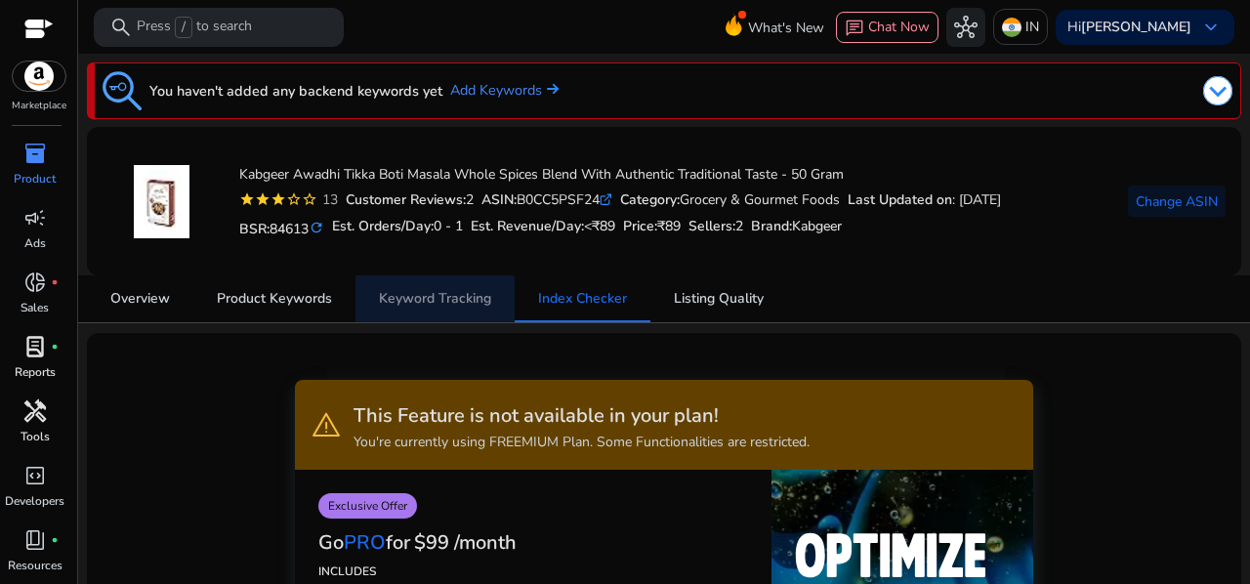
click at [416, 298] on span "Keyword Tracking" at bounding box center [435, 299] width 112 height 14
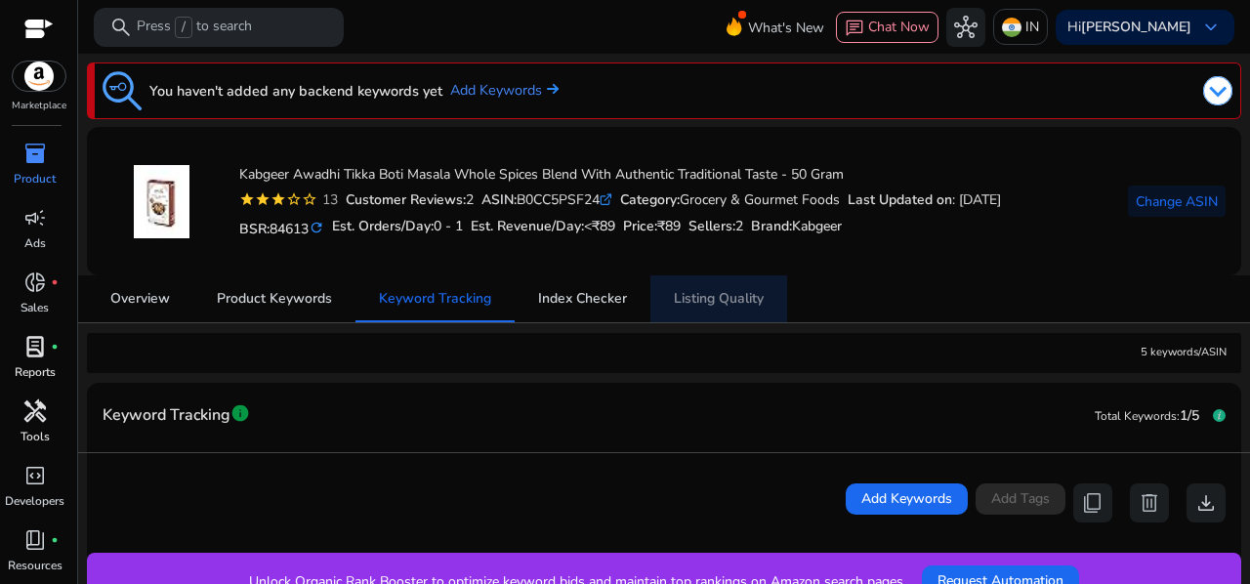
click at [707, 292] on span "Listing Quality" at bounding box center [719, 299] width 90 height 14
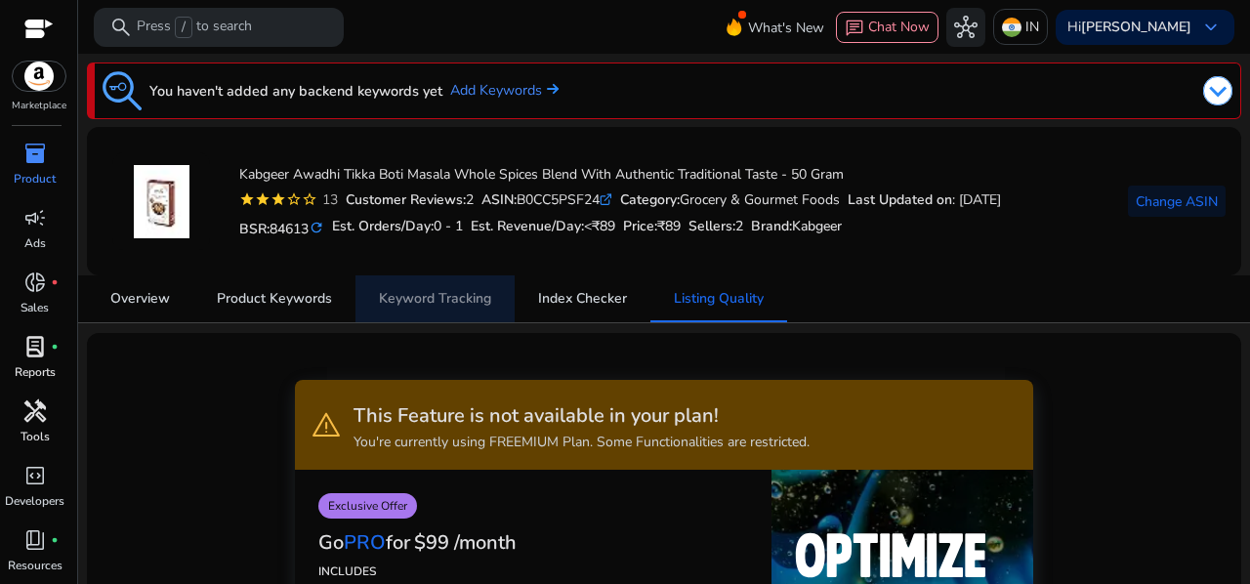
click at [471, 292] on span "Keyword Tracking" at bounding box center [435, 299] width 112 height 14
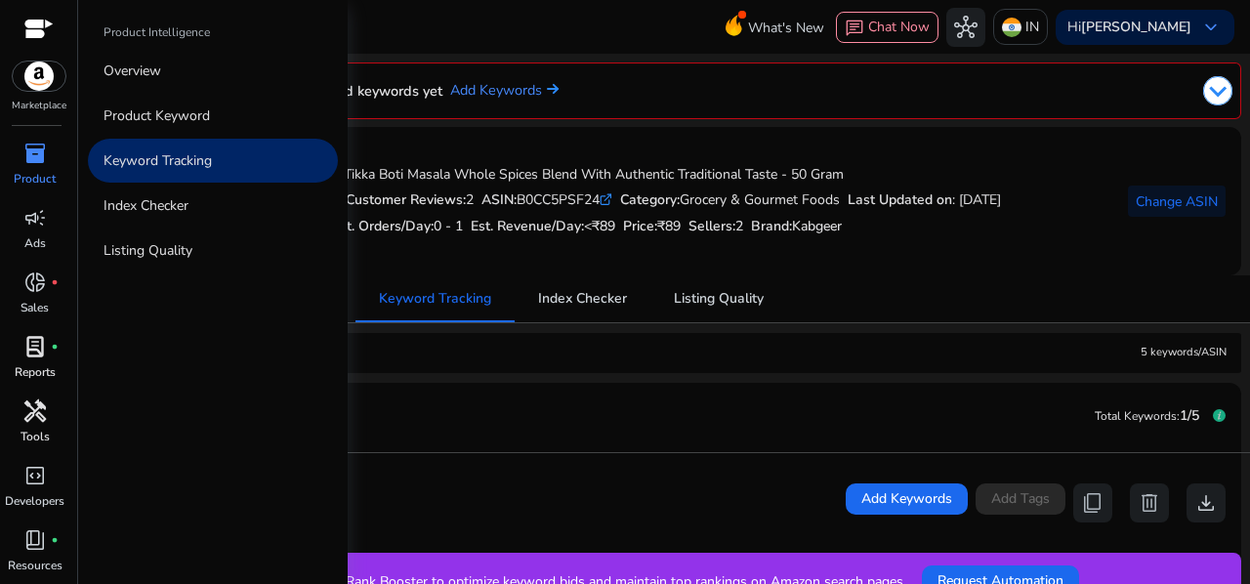
click at [37, 165] on span "inventory_2" at bounding box center [34, 153] width 23 height 23
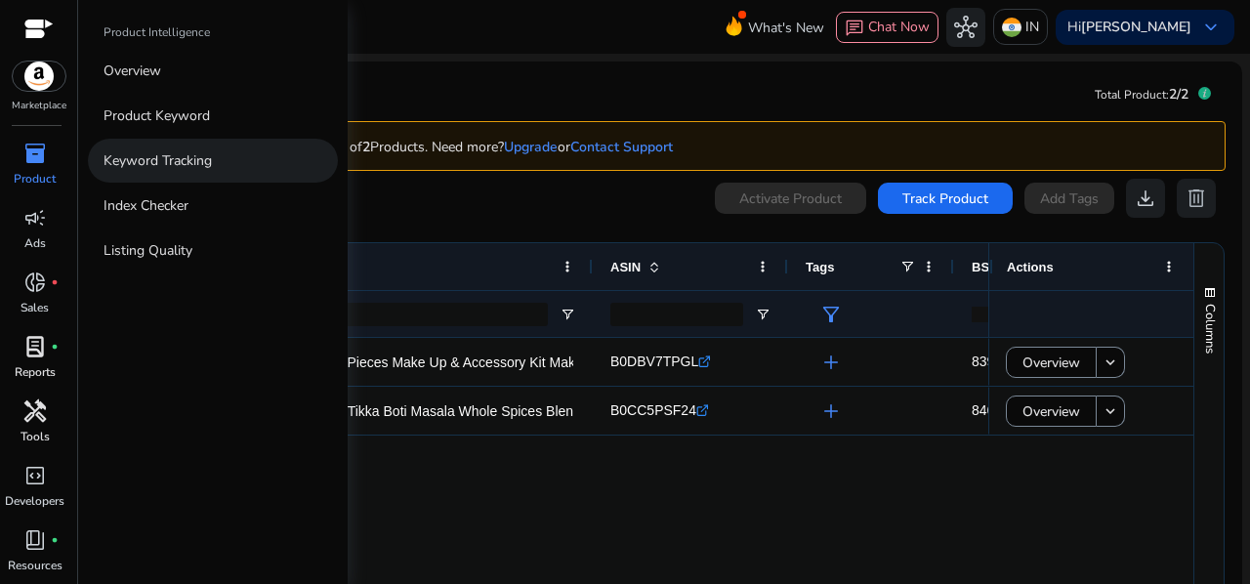
click at [212, 161] on p "Keyword Tracking" at bounding box center [157, 160] width 108 height 21
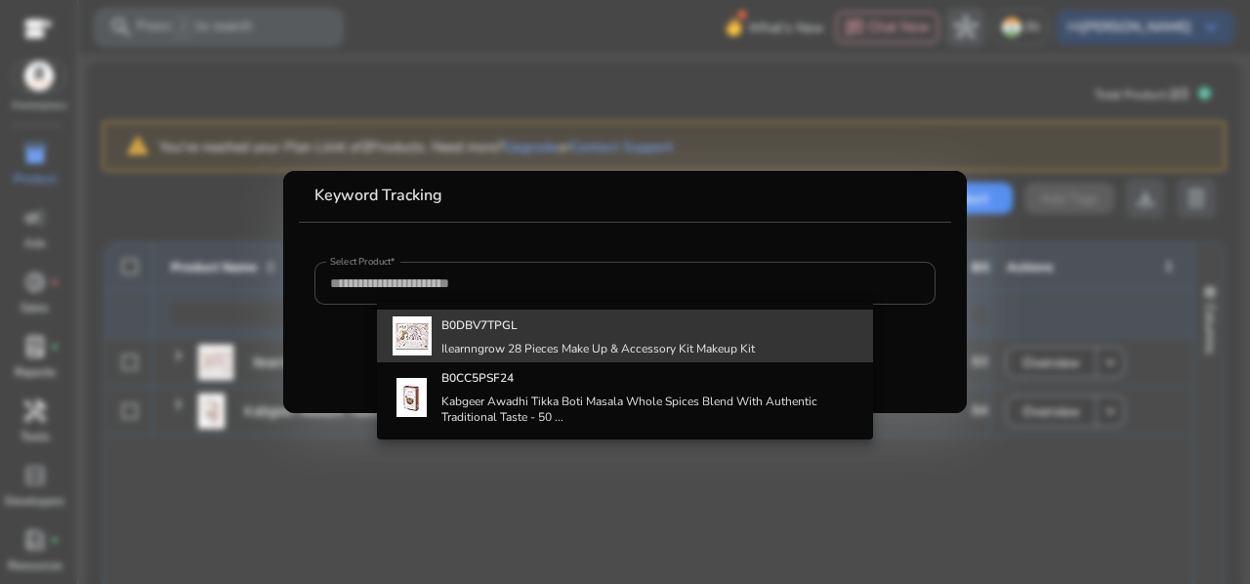
click at [485, 338] on div "B0DBV7TPGL Ilearnngrow 28 Pieces Make Up & Accessory Kit Makeup Kit" at bounding box center [597, 336] width 313 height 53
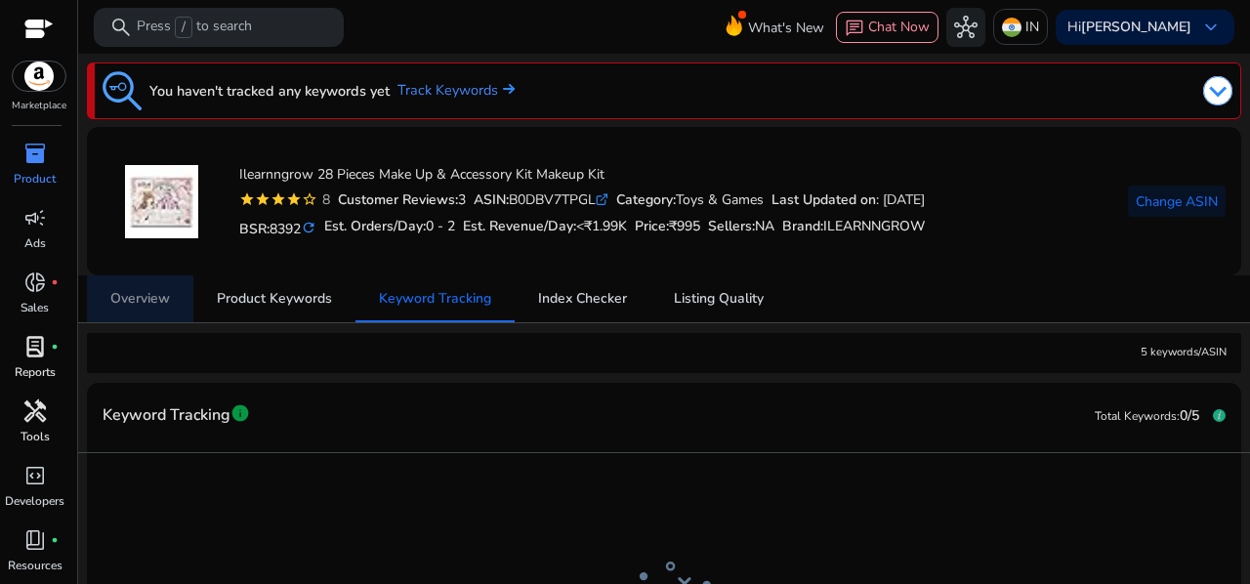
click at [133, 297] on span "Overview" at bounding box center [140, 299] width 60 height 14
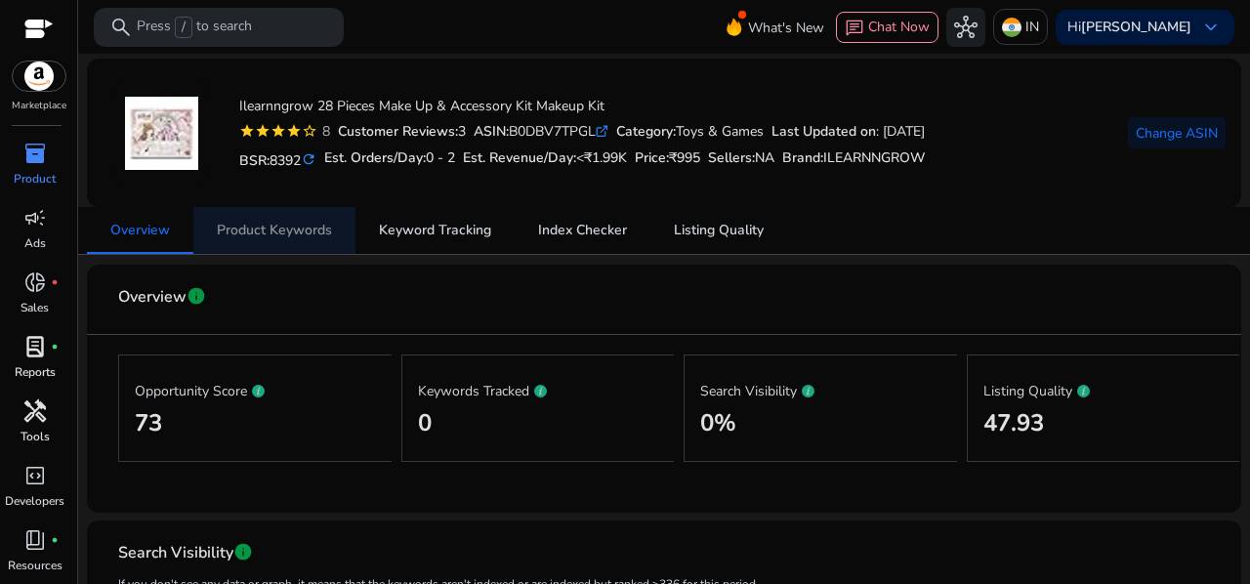
scroll to position [66, 0]
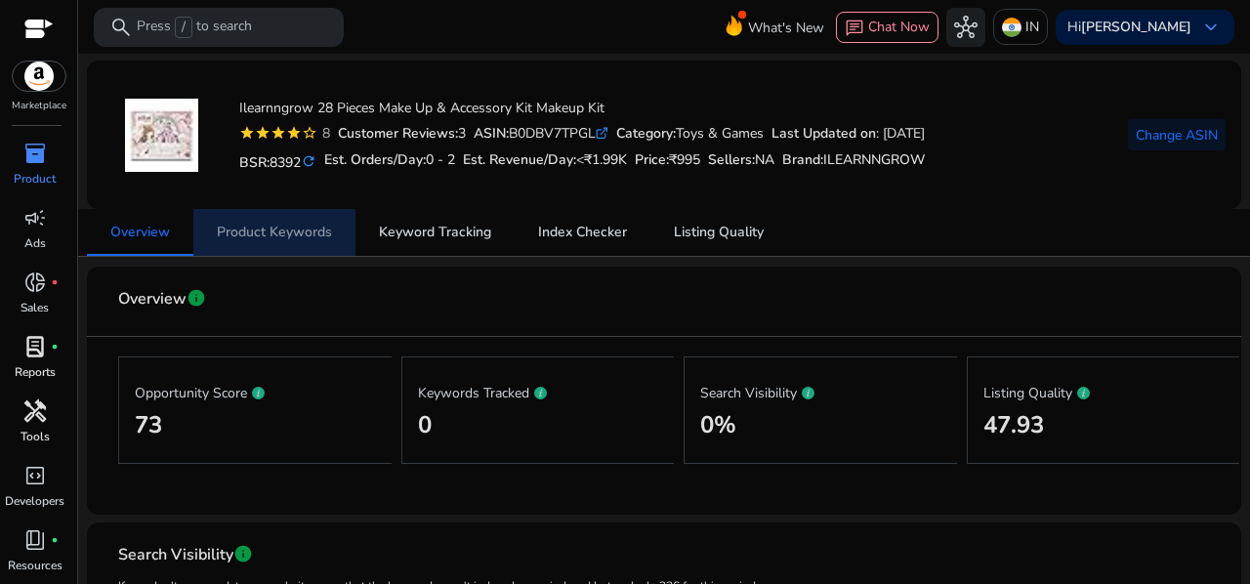
click at [254, 236] on span "Product Keywords" at bounding box center [274, 233] width 115 height 14
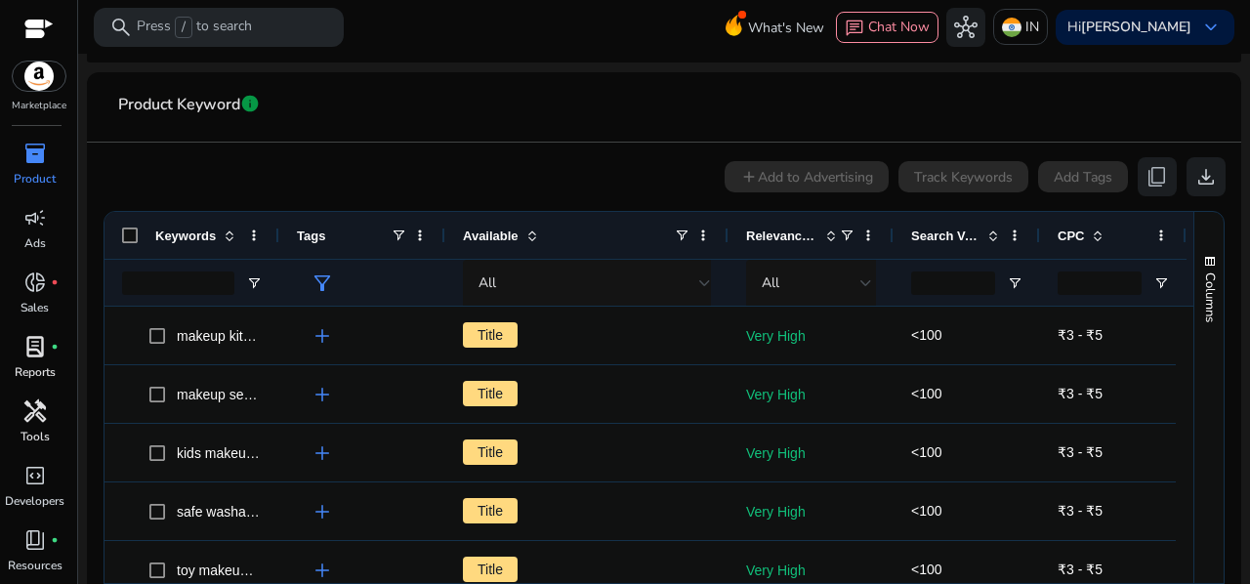
scroll to position [366, 0]
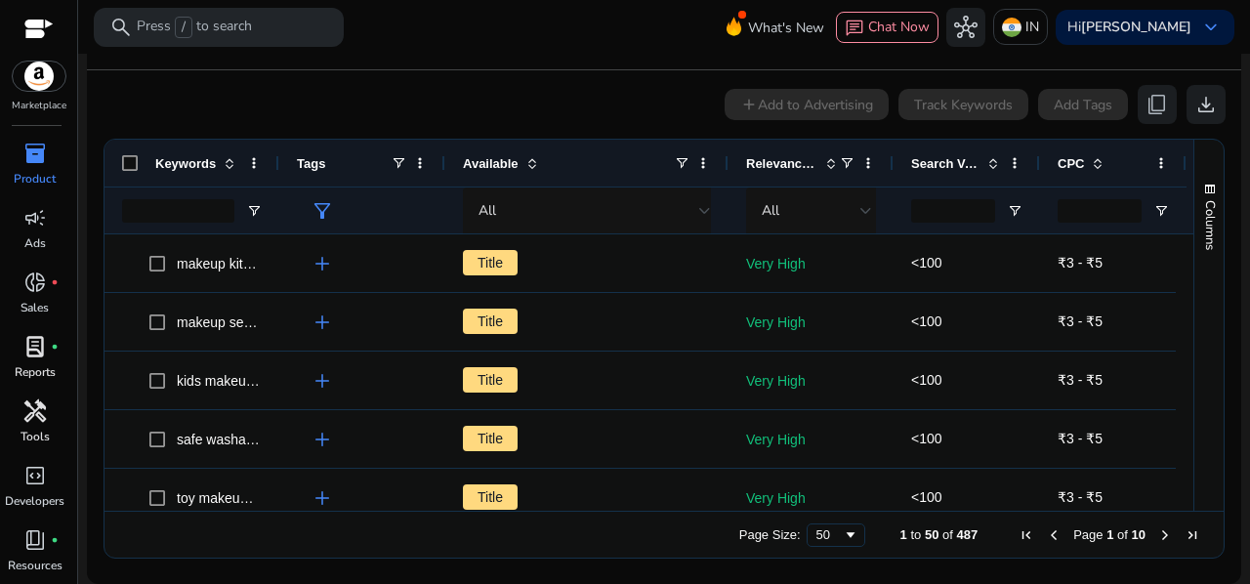
drag, startPoint x: 1186, startPoint y: 237, endPoint x: 1180, endPoint y: 247, distance: 11.4
click at [1180, 247] on div "Keywords Tags Available CPC" at bounding box center [663, 325] width 1119 height 371
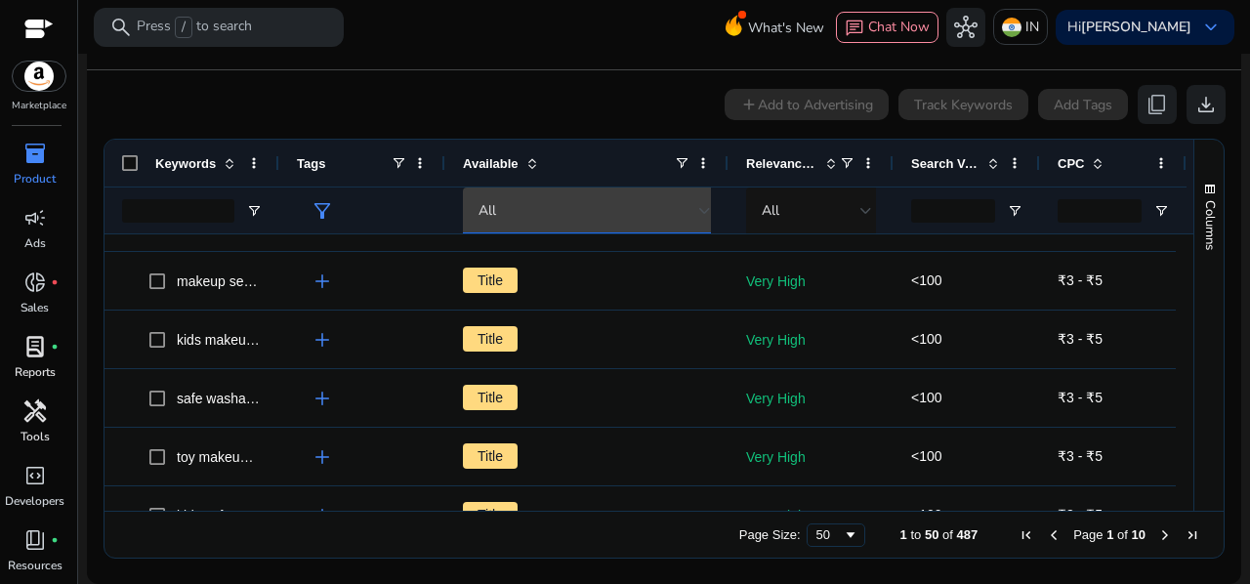
click at [654, 200] on div "All" at bounding box center [588, 210] width 221 height 21
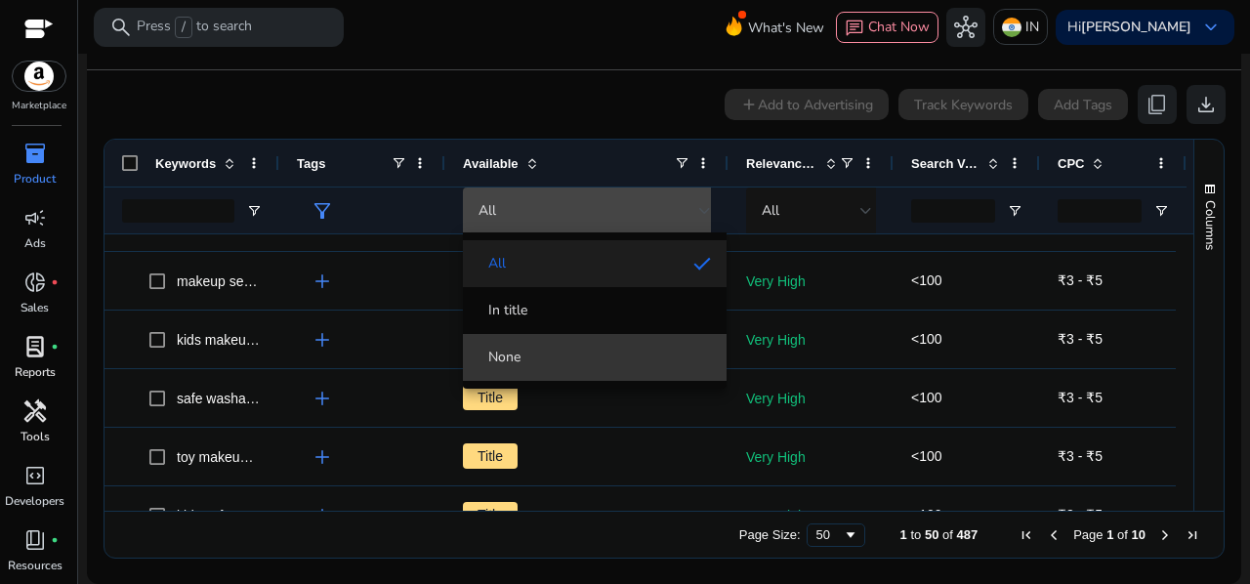
click at [565, 345] on mat-option "None" at bounding box center [595, 357] width 264 height 47
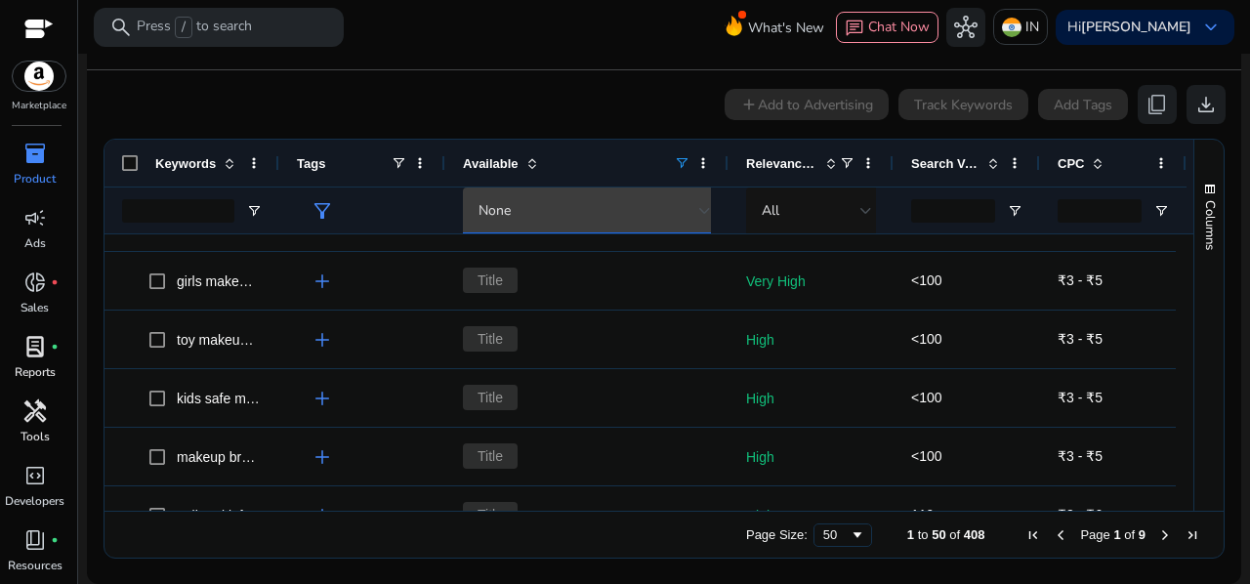
click at [671, 216] on div "None" at bounding box center [588, 210] width 221 height 21
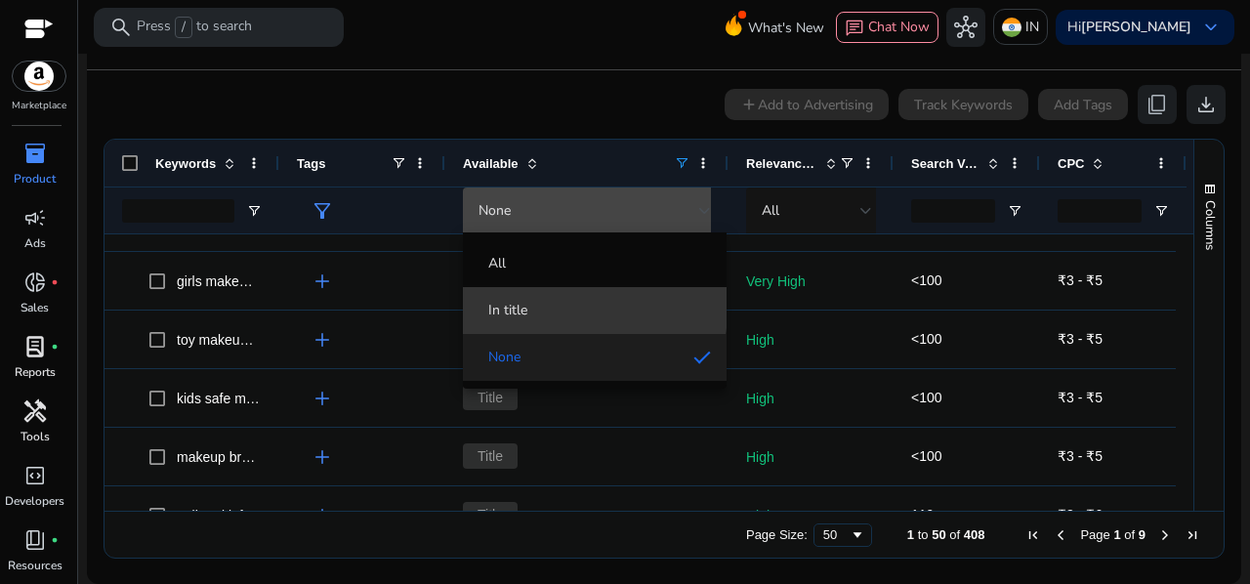
click at [555, 304] on span "In title" at bounding box center [594, 311] width 232 height 20
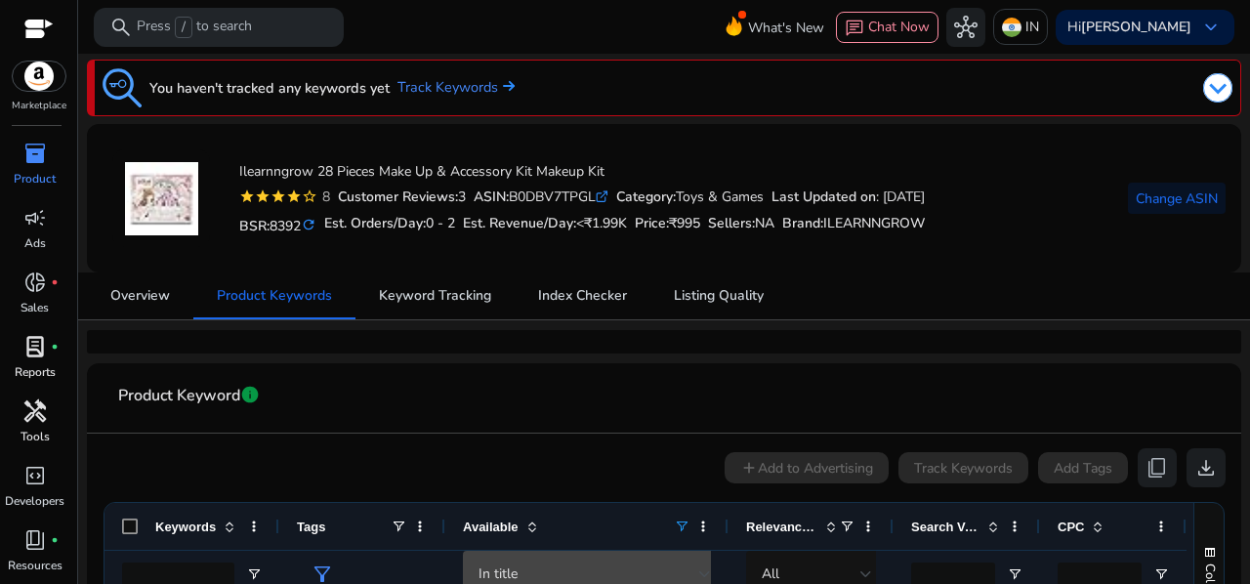
scroll to position [0, 0]
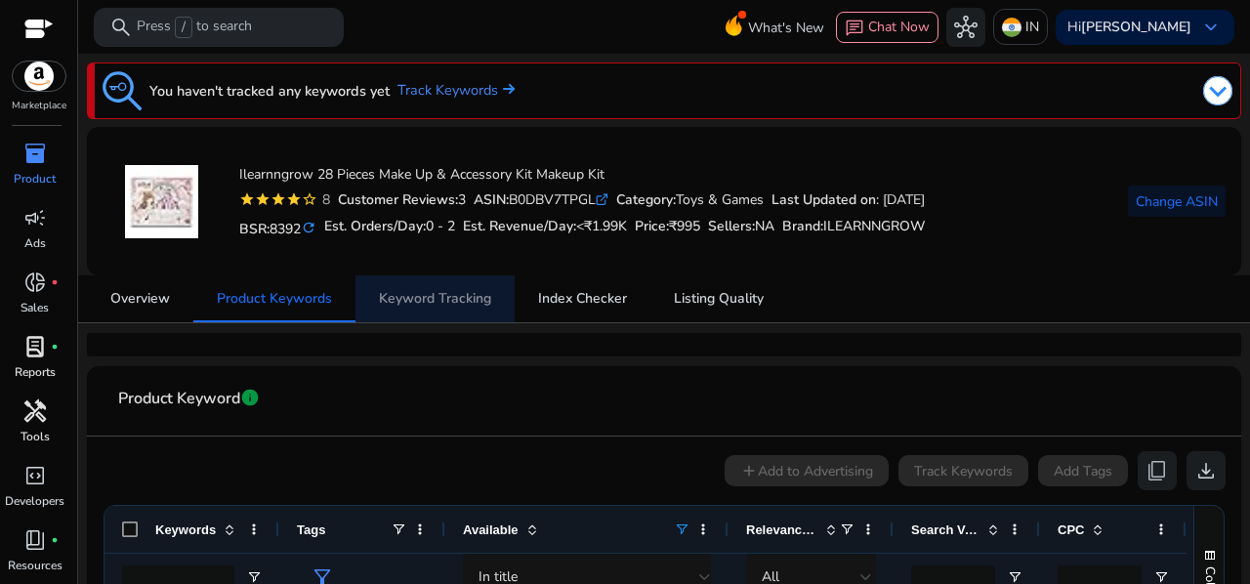
click at [435, 283] on span "Keyword Tracking" at bounding box center [435, 298] width 112 height 47
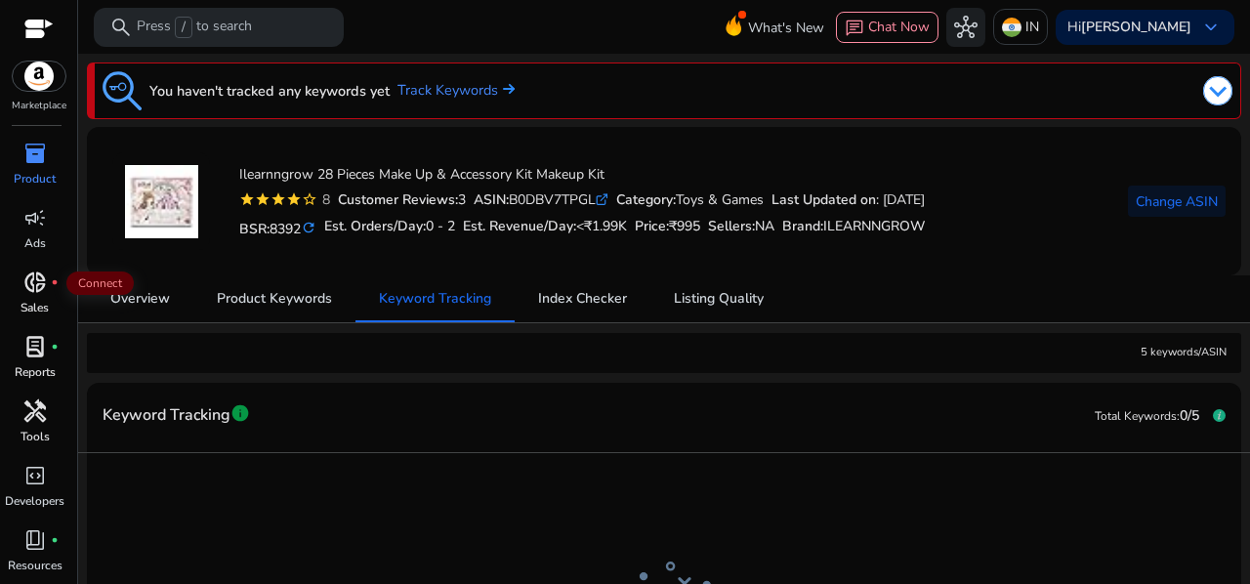
click at [28, 290] on span "donut_small" at bounding box center [34, 281] width 23 height 23
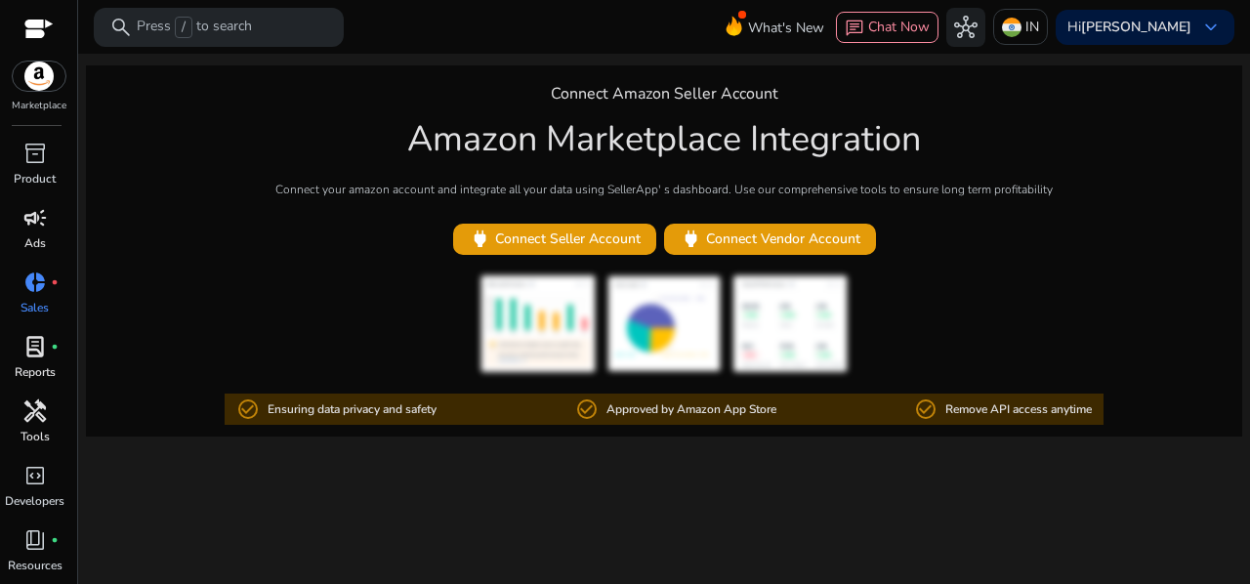
click at [29, 228] on span "campaign" at bounding box center [34, 217] width 23 height 23
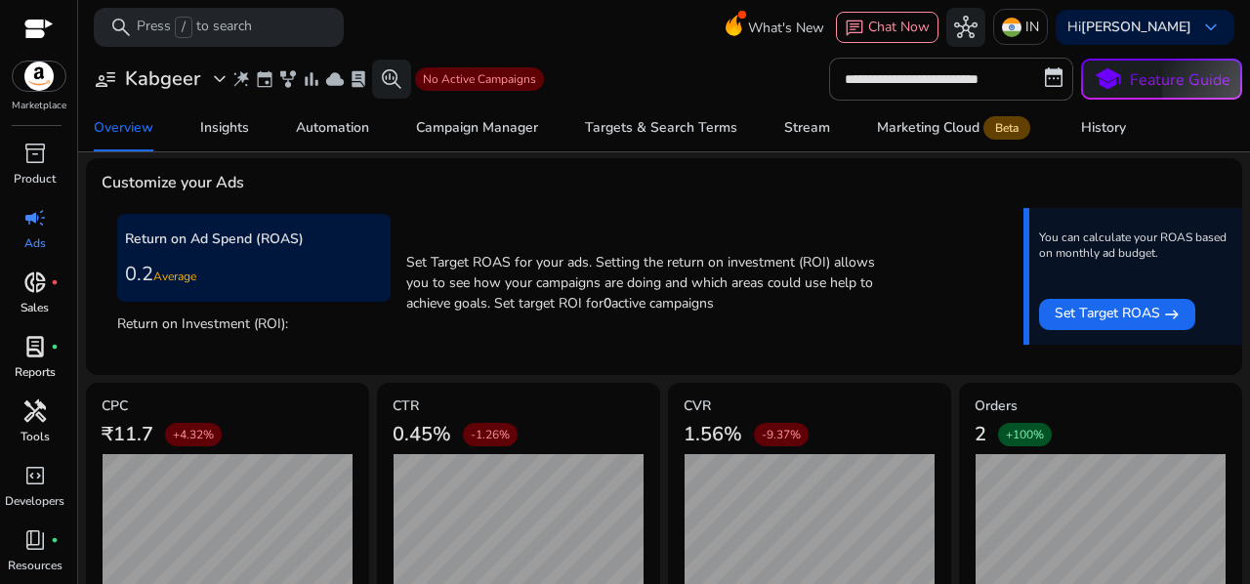
scroll to position [751, 0]
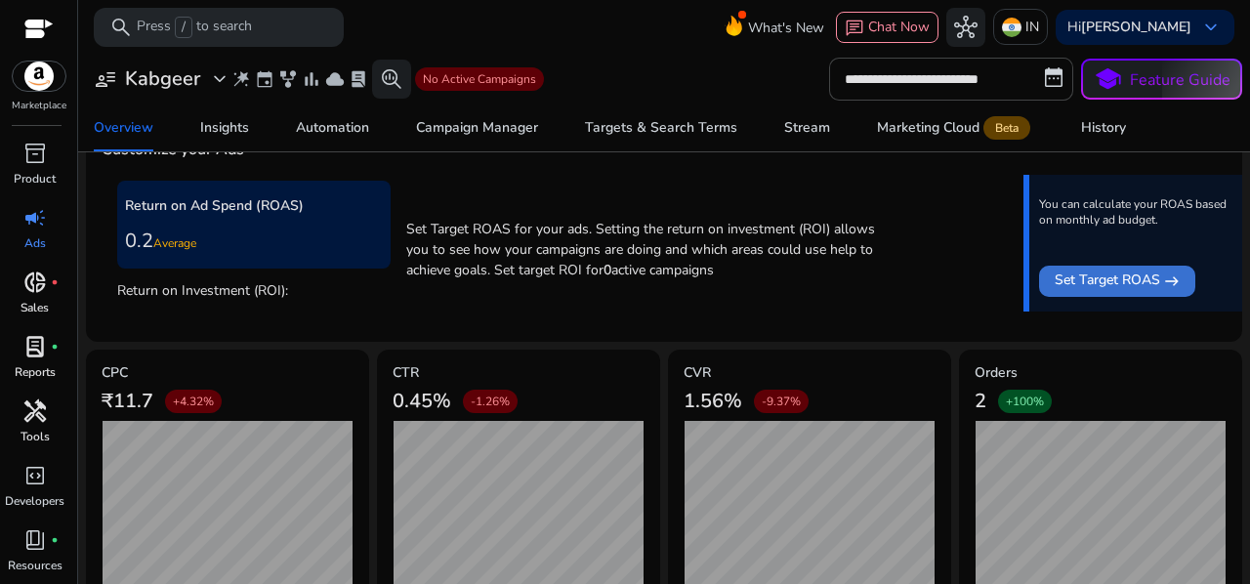
click at [1109, 280] on span "Set Target ROAS" at bounding box center [1106, 280] width 105 height 23
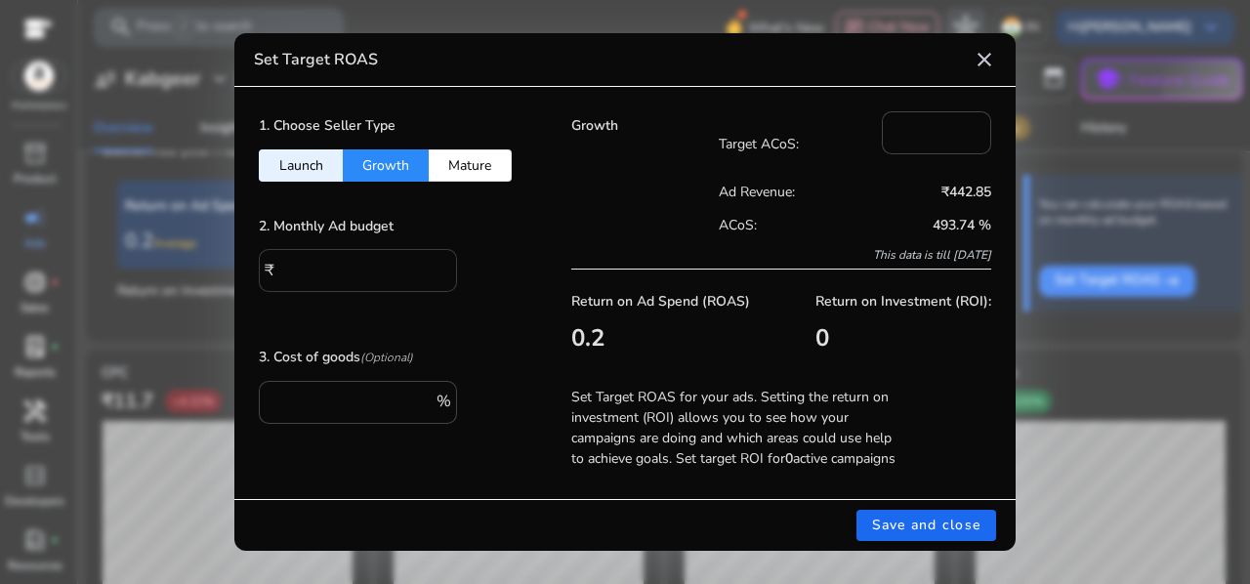
click at [355, 264] on input "*" at bounding box center [360, 268] width 161 height 21
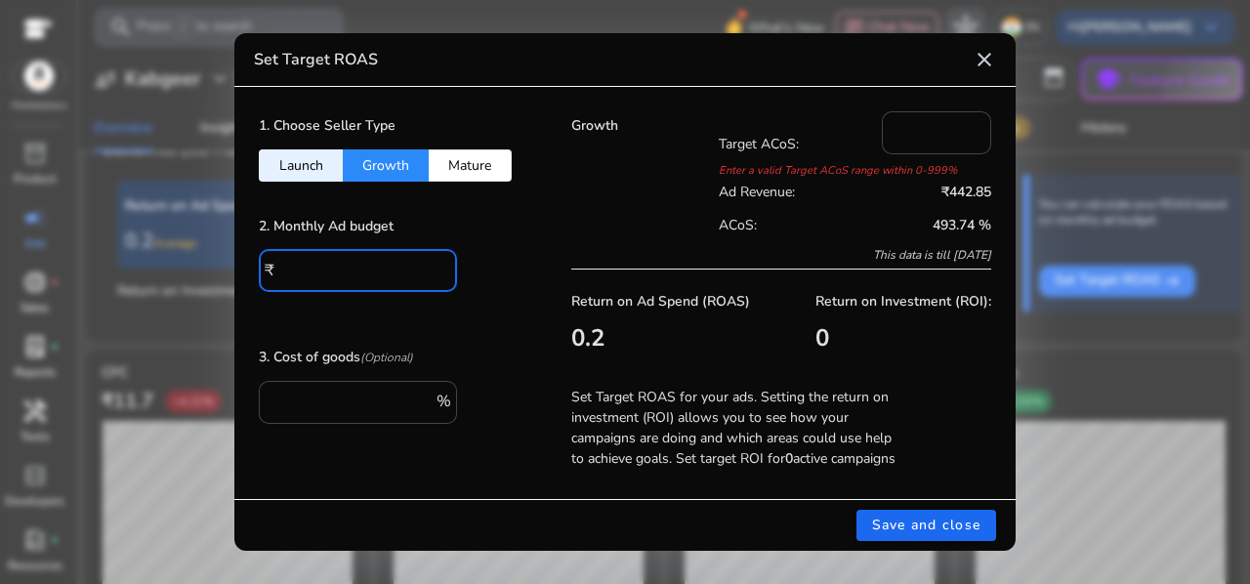
type input "****"
click at [477, 313] on div "1. Choose Seller Type Launch Growth Mature 2. Monthly Ad budget ₹ **** 3. Cost …" at bounding box center [390, 293] width 312 height 412
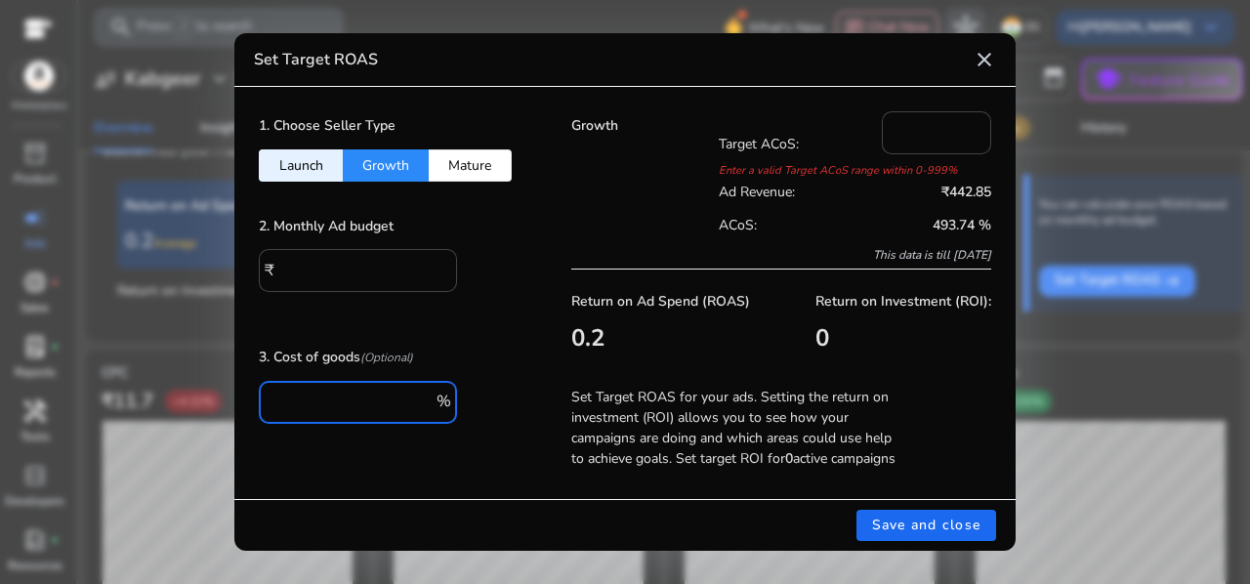
click at [331, 404] on input "***" at bounding box center [352, 400] width 156 height 21
type input "*"
type input "**"
click at [321, 470] on div "1. Choose Seller Type Launch Growth Mature 2. Monthly Ad budget ₹ **** 3. Cost …" at bounding box center [390, 293] width 312 height 412
click at [920, 130] on input "*" at bounding box center [936, 130] width 78 height 21
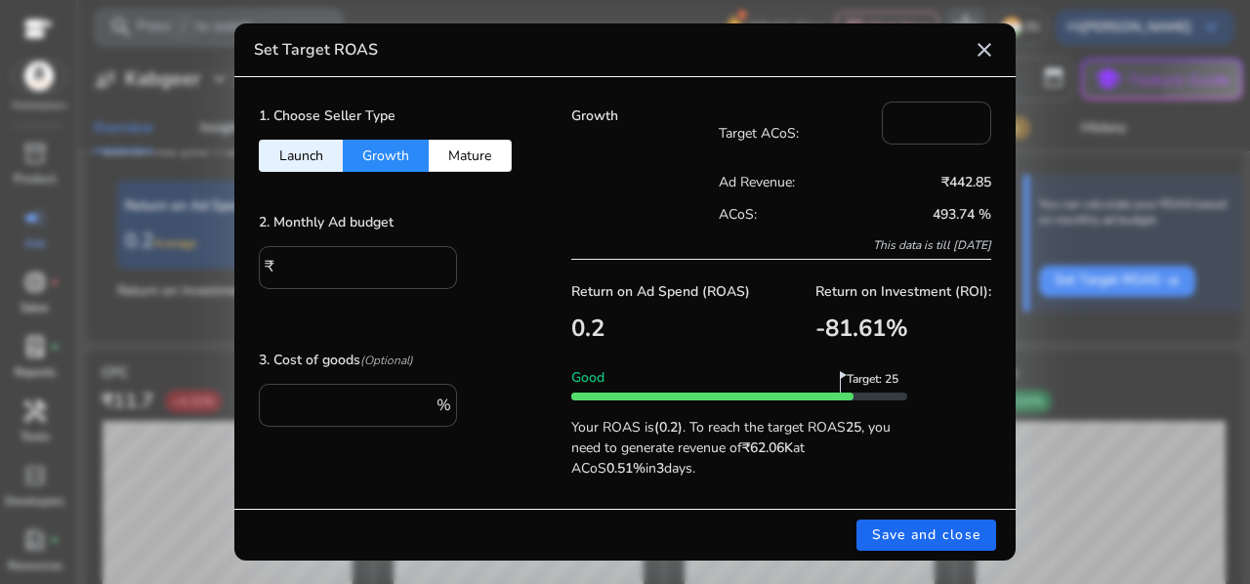
click at [623, 208] on div "Growth" at bounding box center [644, 180] width 147 height 157
click at [329, 151] on button "Launch" at bounding box center [301, 156] width 84 height 32
click at [380, 149] on button "Growth" at bounding box center [386, 156] width 86 height 32
type input "**"
click at [994, 42] on mat-icon "close" at bounding box center [983, 49] width 23 height 23
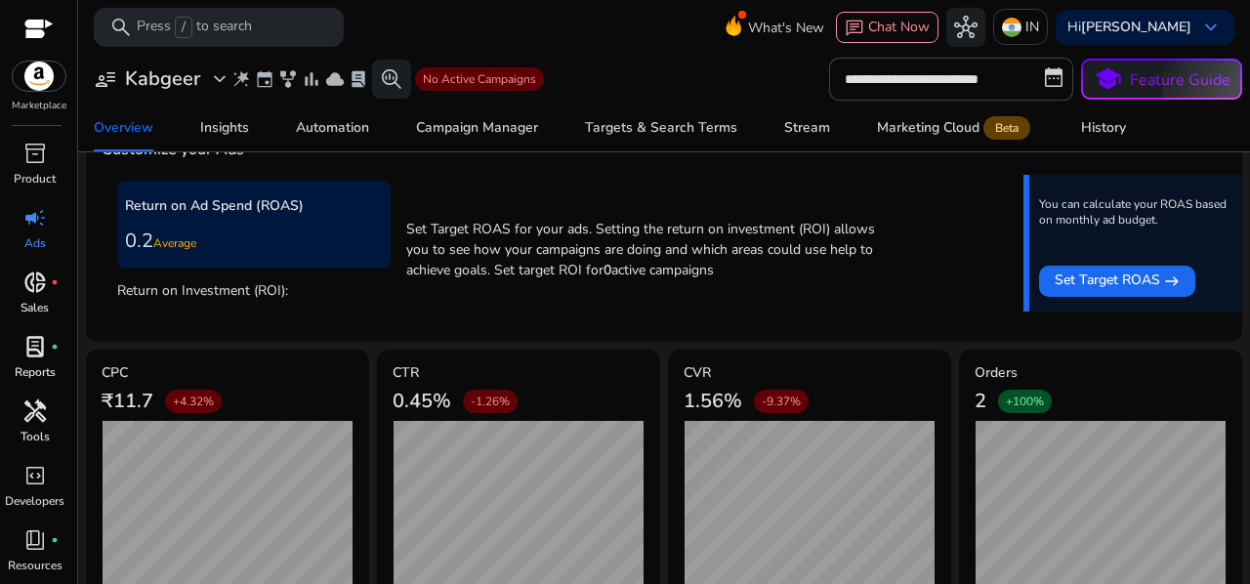
drag, startPoint x: 1020, startPoint y: 247, endPoint x: 1017, endPoint y: 272, distance: 25.6
click at [1023, 272] on div "You can calculate your ROAS based on monthly ad budget. Set Target ROAS east" at bounding box center [1132, 243] width 219 height 137
click at [475, 121] on div "Campaign Manager" at bounding box center [477, 128] width 122 height 14
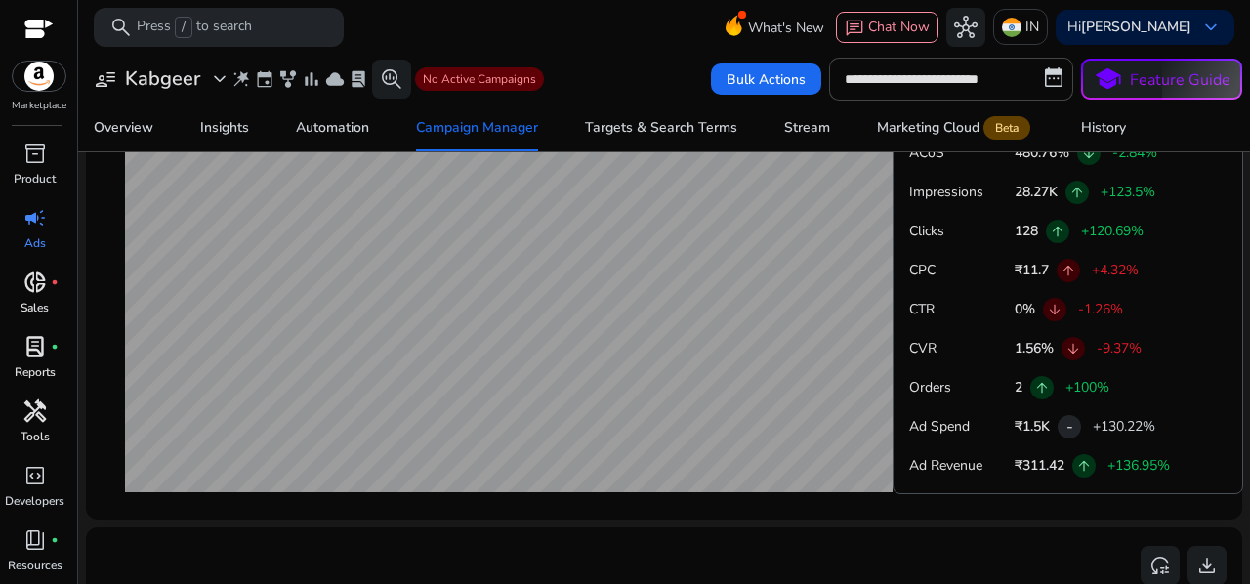
scroll to position [850, 0]
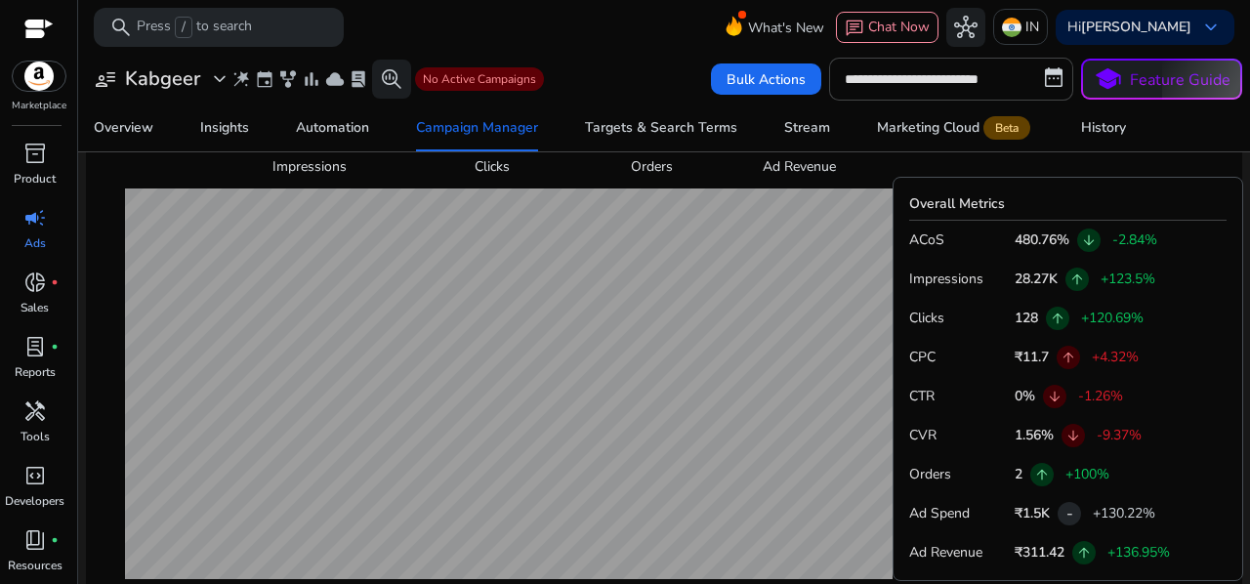
scroll to position [750, 0]
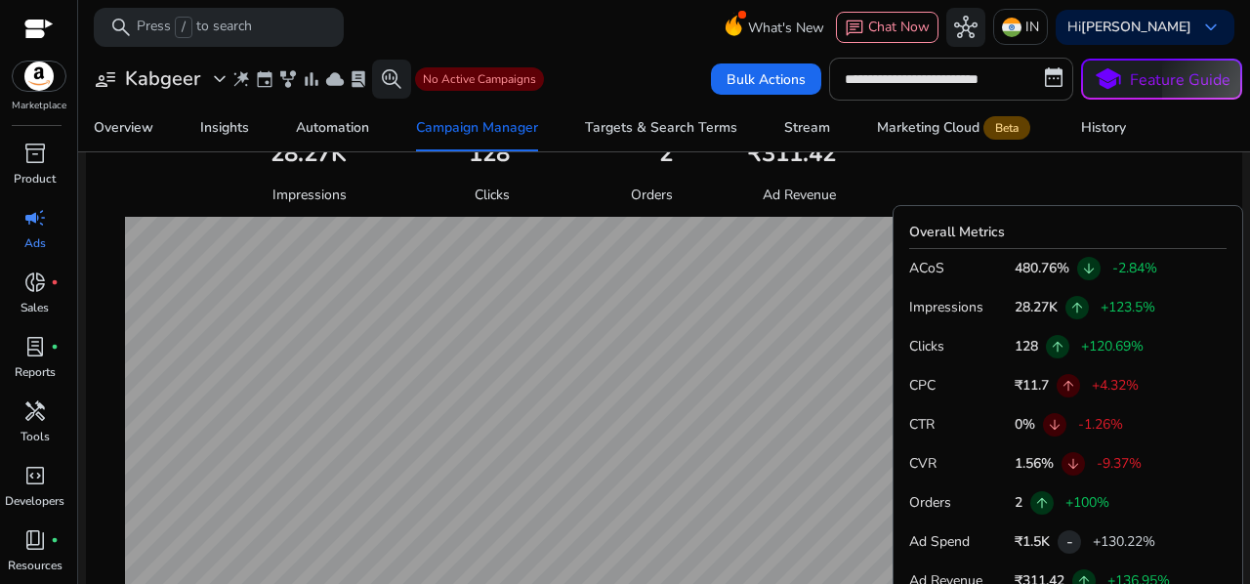
drag, startPoint x: 904, startPoint y: 459, endPoint x: 943, endPoint y: 458, distance: 39.1
click at [943, 458] on div "Overall Metrics ACoS 480.76% arrow_downward -2.84% Impressions 28.27K arrow_upw…" at bounding box center [664, 412] width 1125 height 414
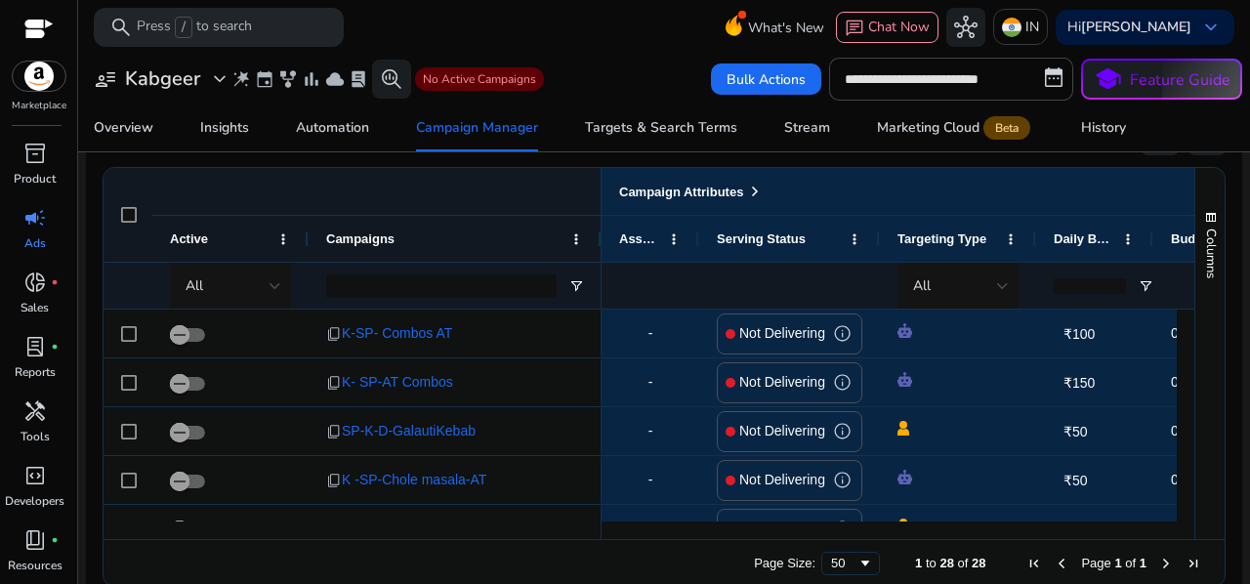
scroll to position [1320, 0]
